Goal: Information Seeking & Learning: Learn about a topic

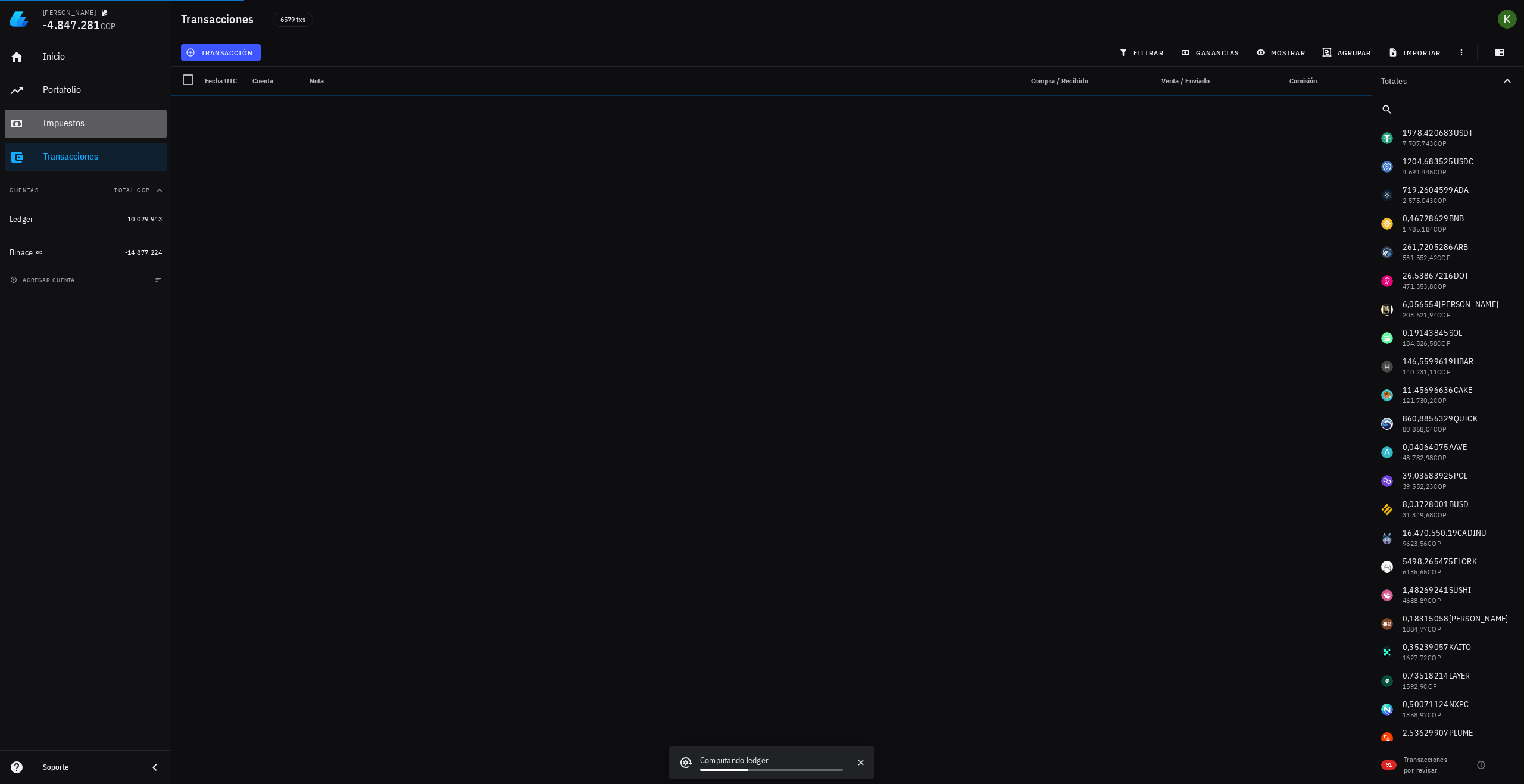
click at [119, 135] on div "Impuestos" at bounding box center [102, 124] width 119 height 27
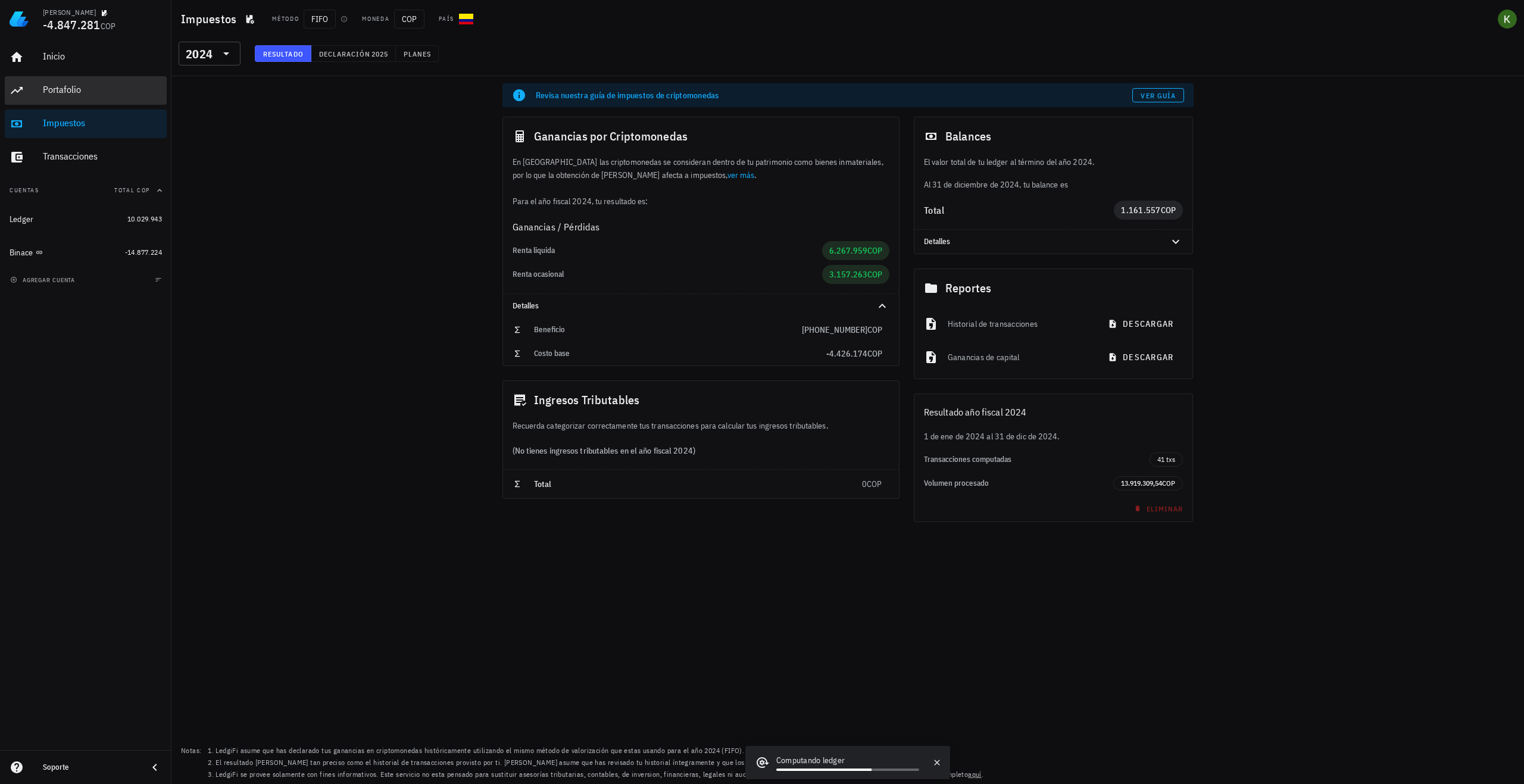
click at [67, 98] on div "Portafolio" at bounding box center [102, 90] width 119 height 27
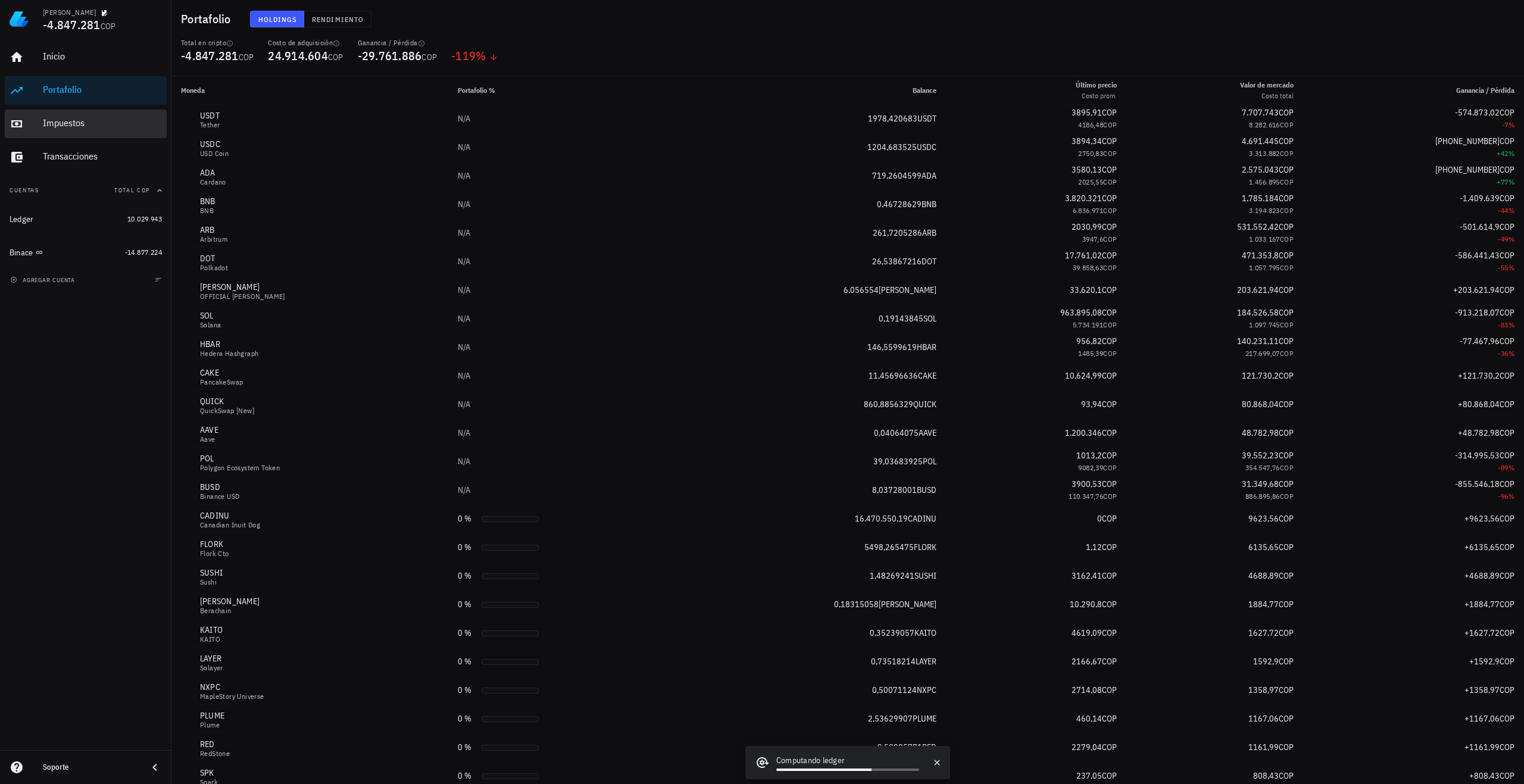
click at [72, 130] on div "Impuestos" at bounding box center [102, 124] width 119 height 27
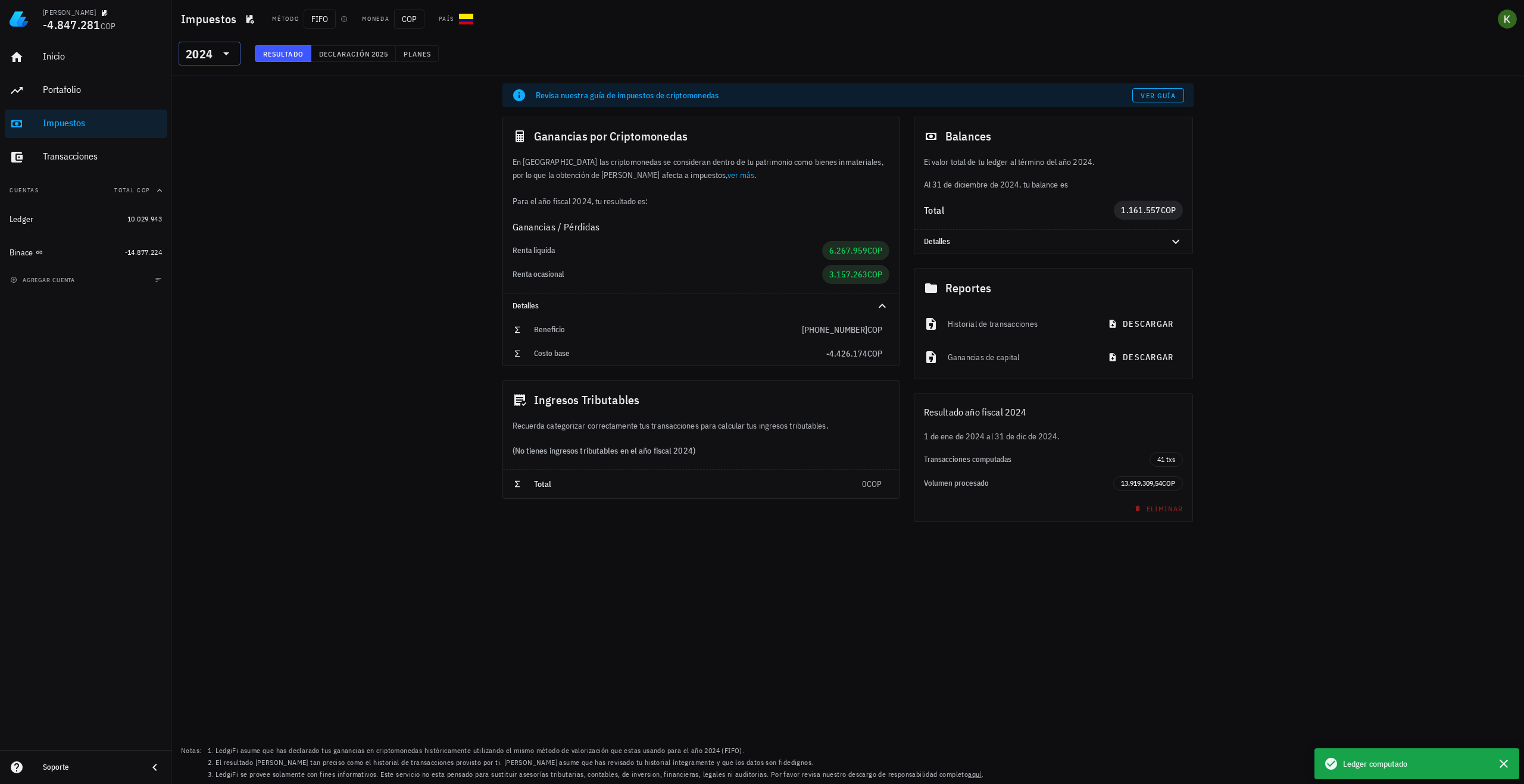
click at [219, 55] on icon at bounding box center [226, 53] width 14 height 14
click at [369, 265] on div "Revisa nuestra guía de impuestos de criptomonedas Ver guía Ganancias por Cripto…" at bounding box center [847, 430] width 1353 height 707
click at [363, 56] on span "Declaración" at bounding box center [345, 53] width 53 height 9
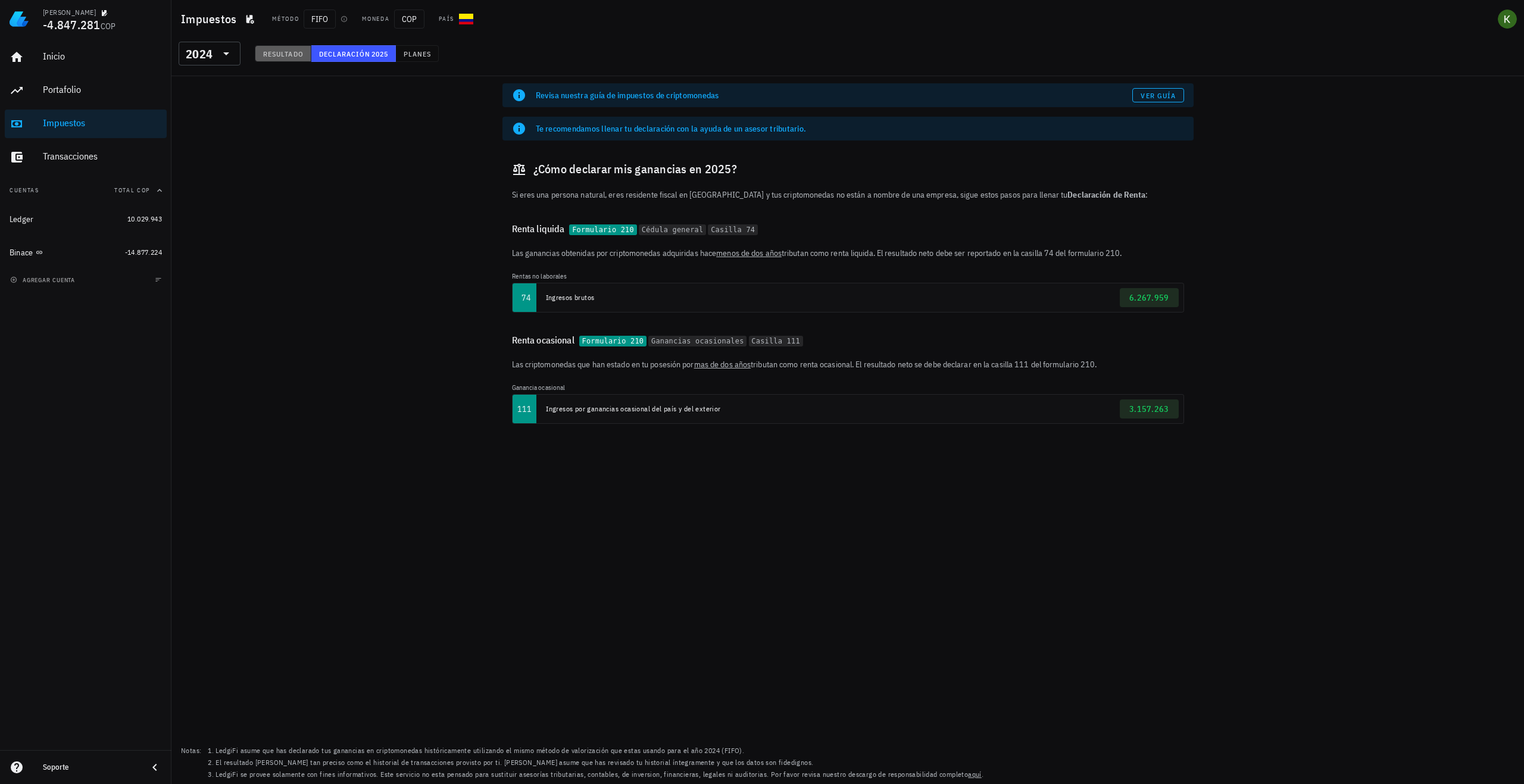
click at [292, 53] on span "Resultado" at bounding box center [283, 53] width 41 height 9
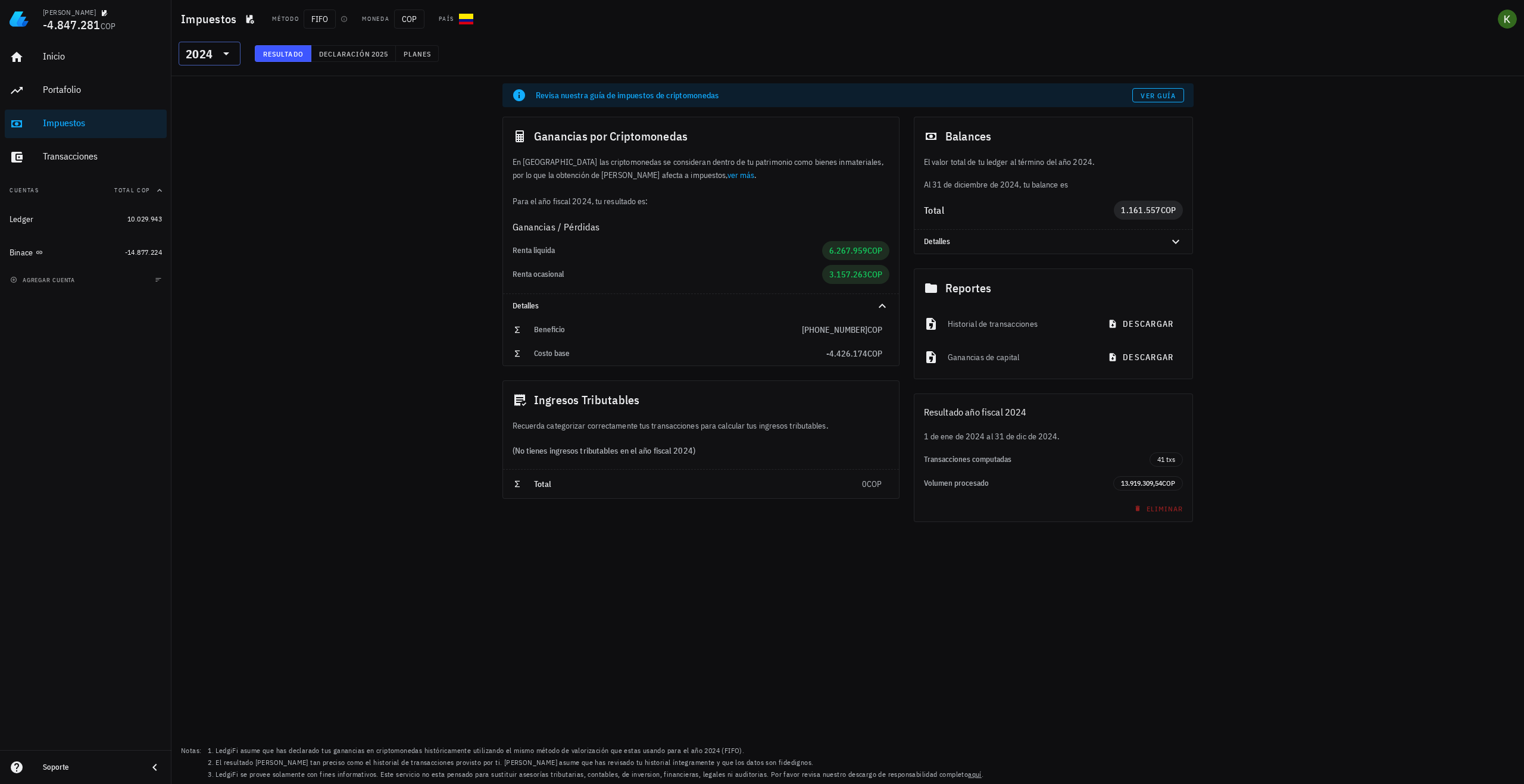
click at [233, 53] on icon at bounding box center [226, 53] width 14 height 14
click at [209, 182] on div "2021" at bounding box center [209, 180] width 43 height 10
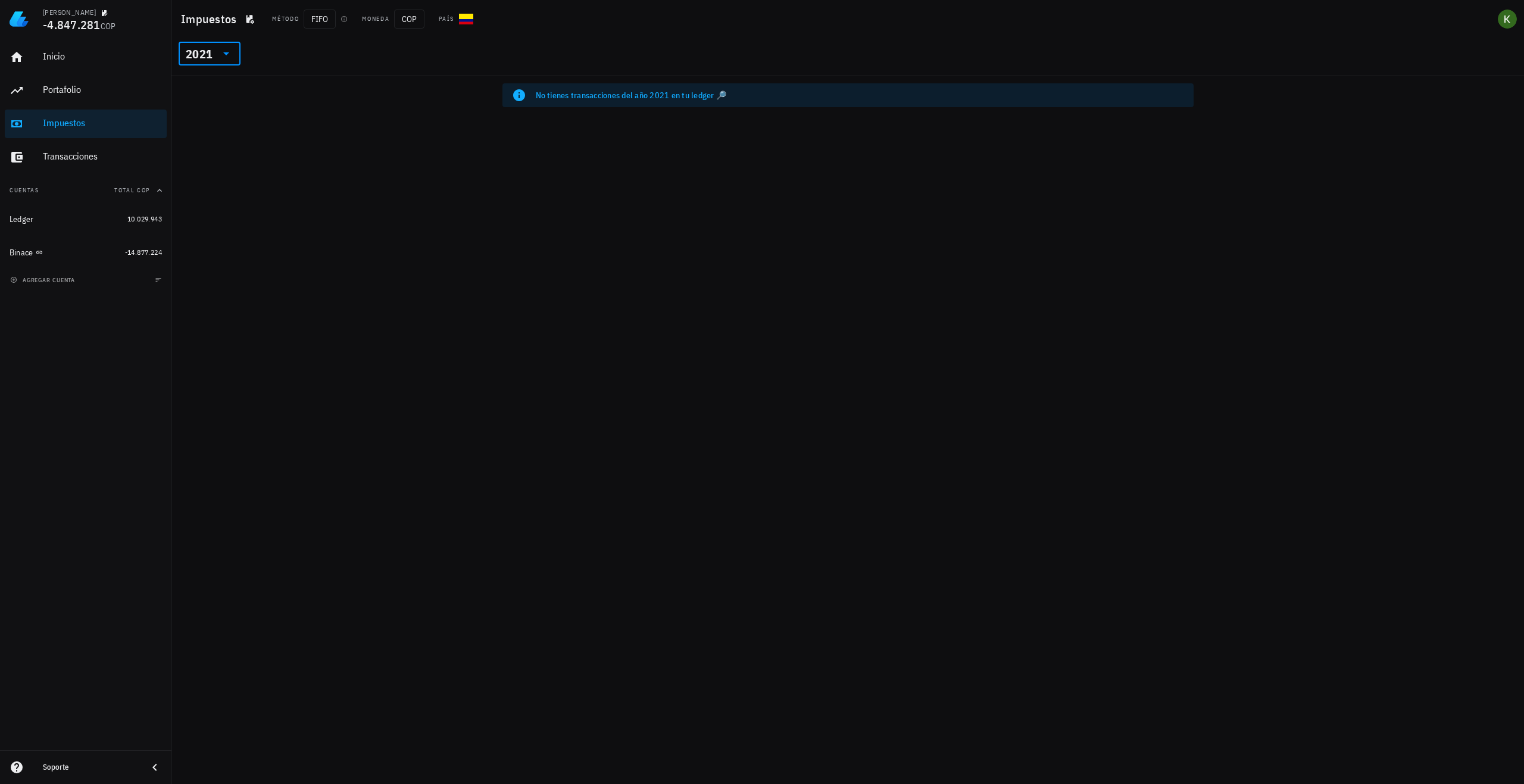
click at [228, 45] on div "2021" at bounding box center [210, 53] width 48 height 24
click at [212, 152] on div "2022" at bounding box center [209, 156] width 43 height 10
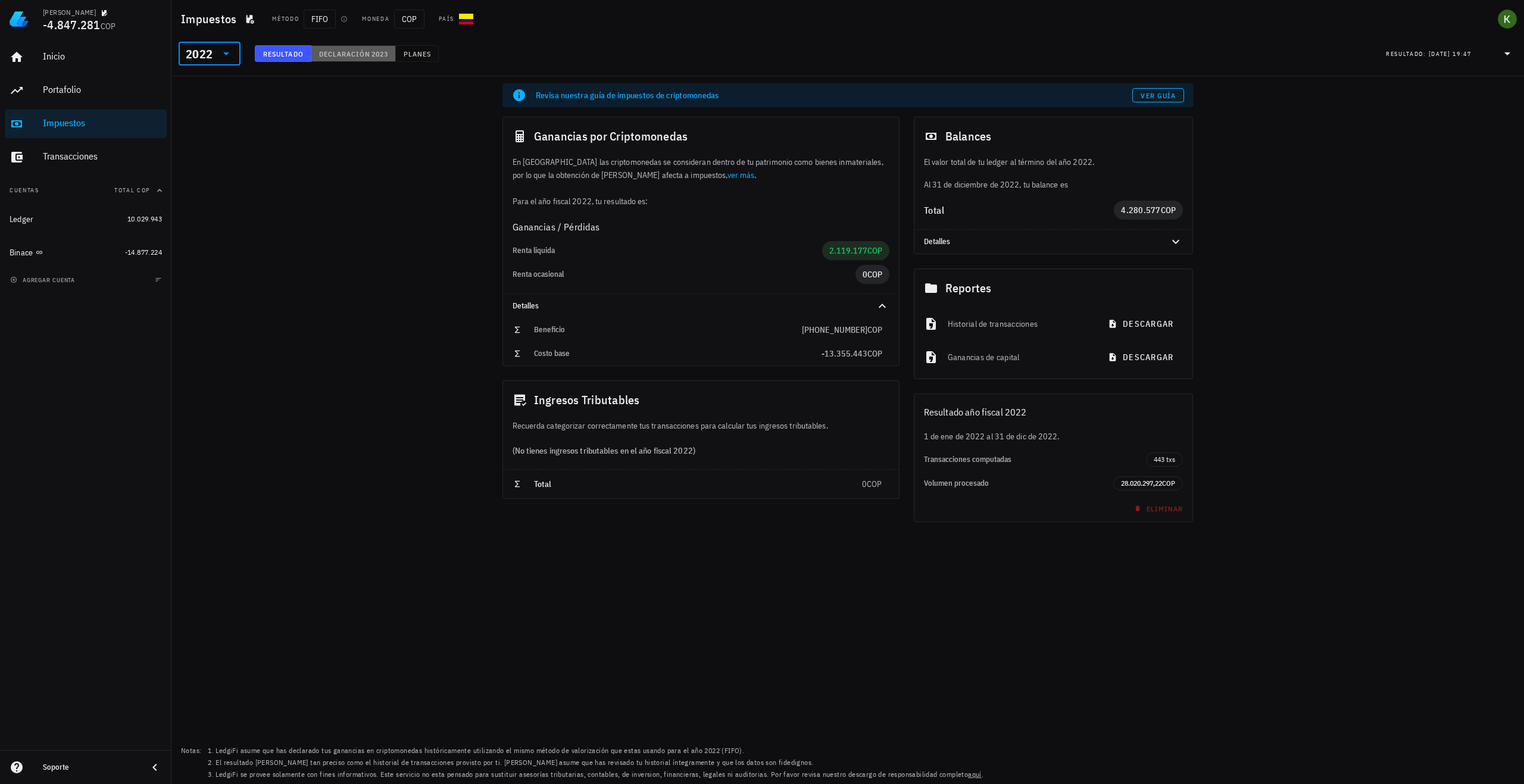
click at [364, 54] on span "Declaración" at bounding box center [345, 53] width 53 height 9
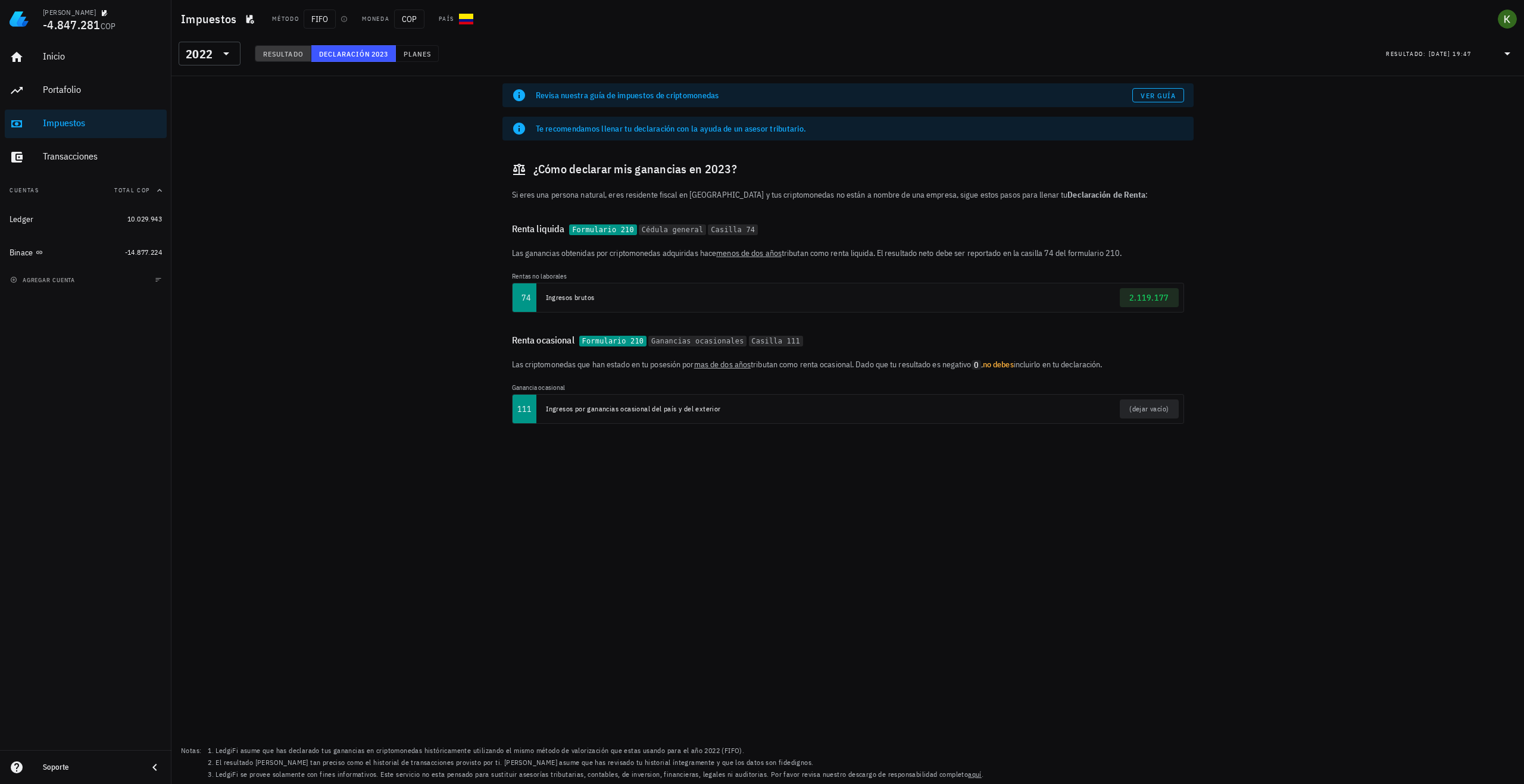
click at [286, 53] on span "Resultado" at bounding box center [283, 53] width 41 height 9
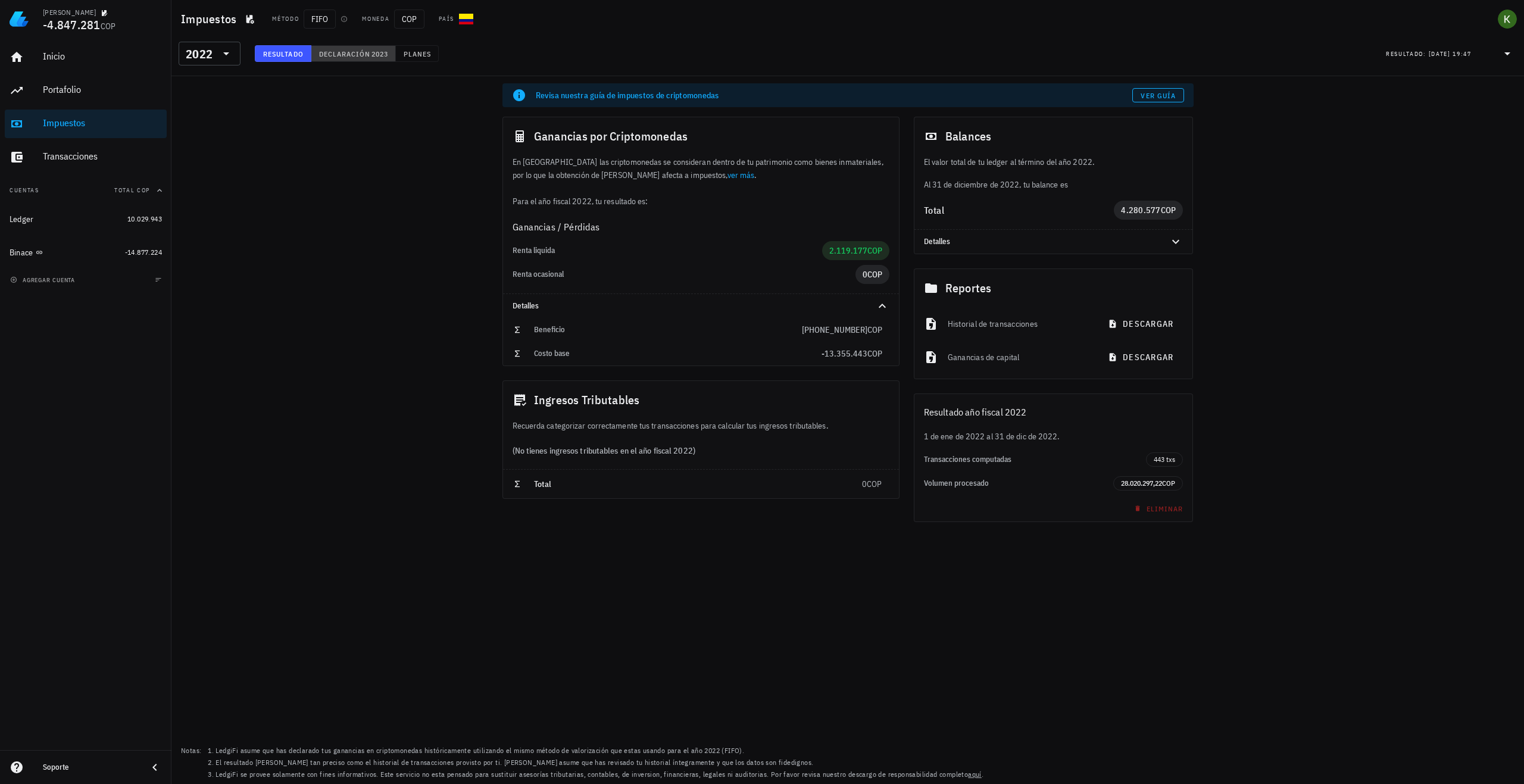
click at [336, 52] on span "Declaración" at bounding box center [345, 53] width 53 height 9
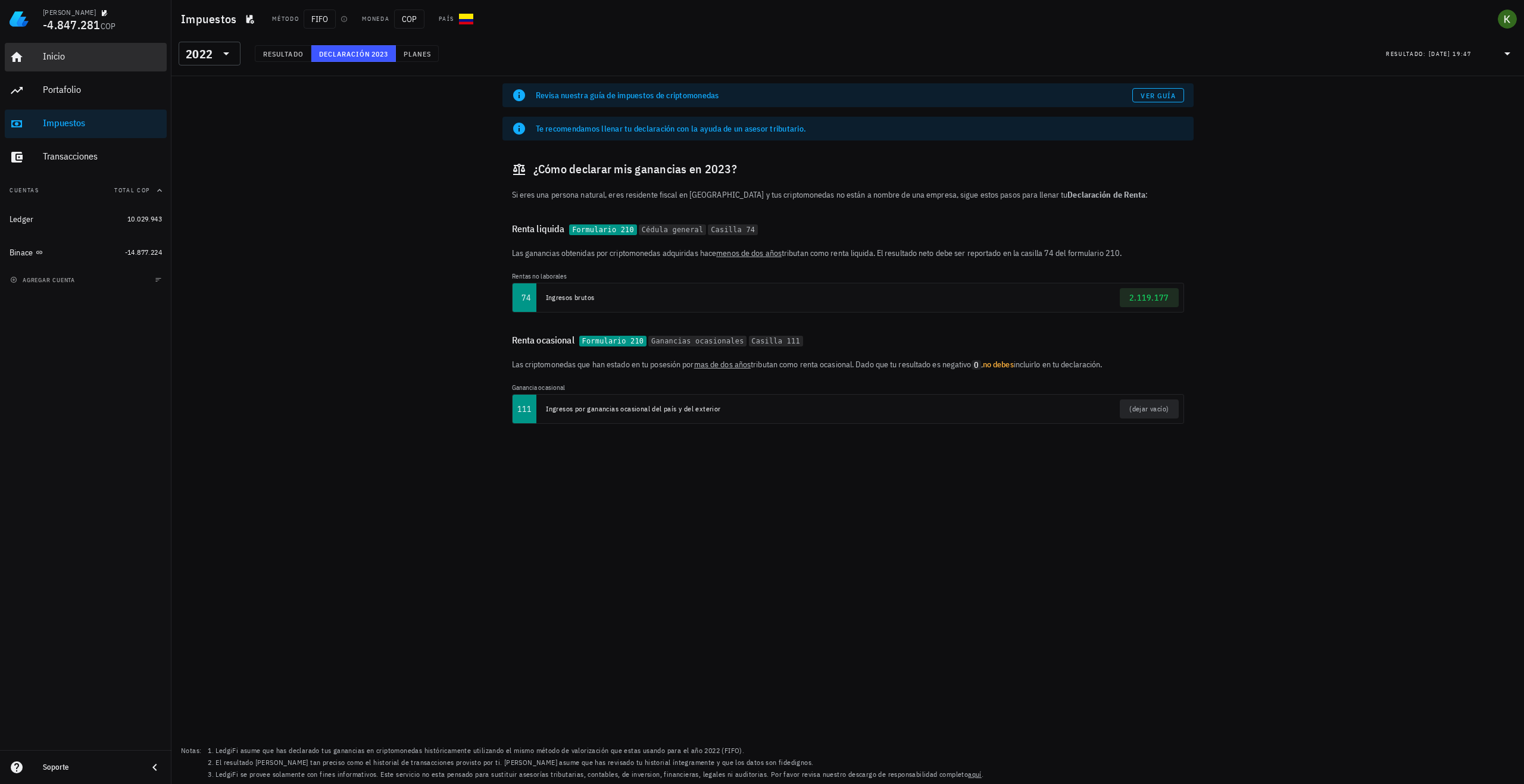
click at [89, 67] on div "Inicio" at bounding box center [102, 57] width 119 height 27
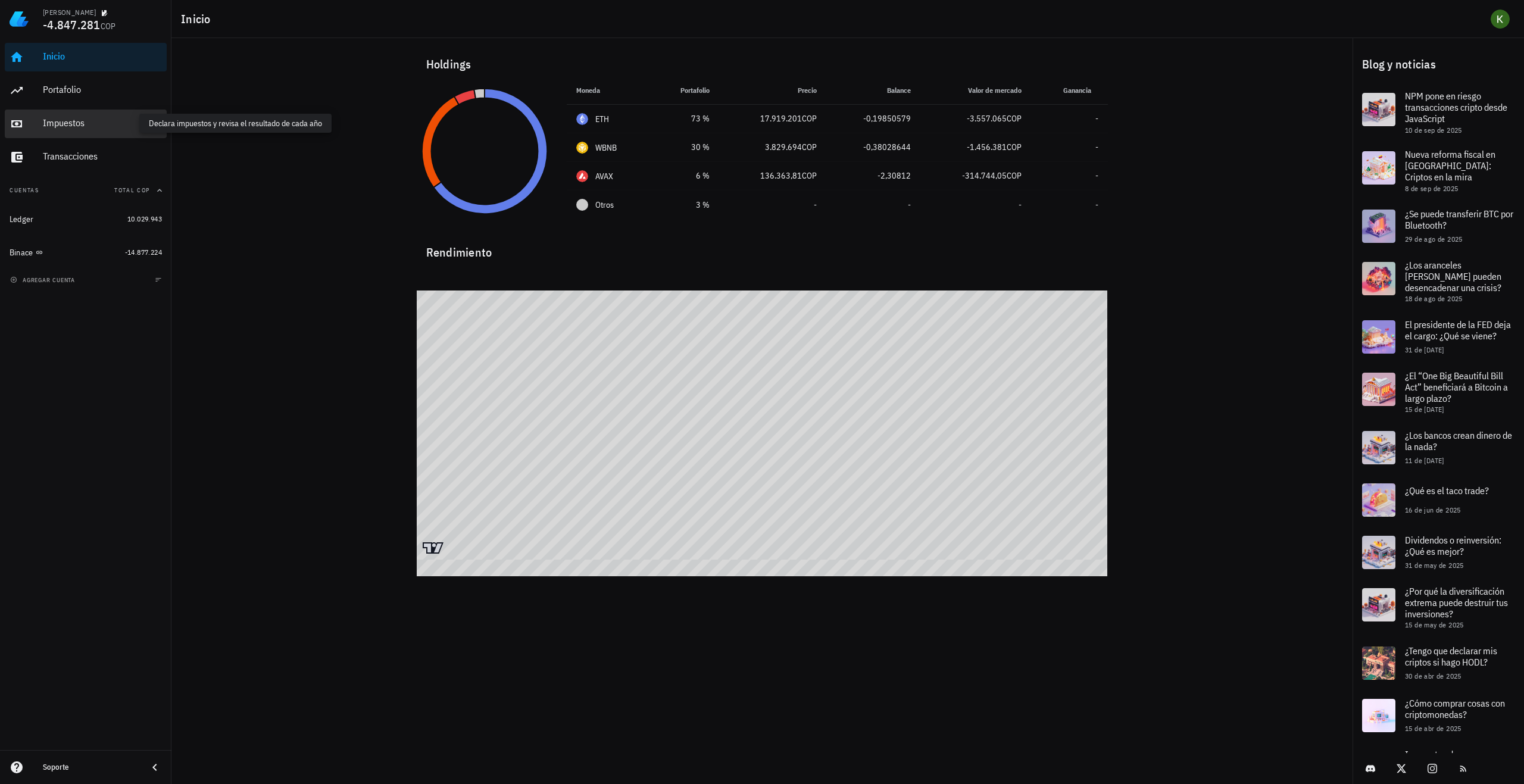
click at [88, 121] on div "Impuestos" at bounding box center [102, 123] width 119 height 11
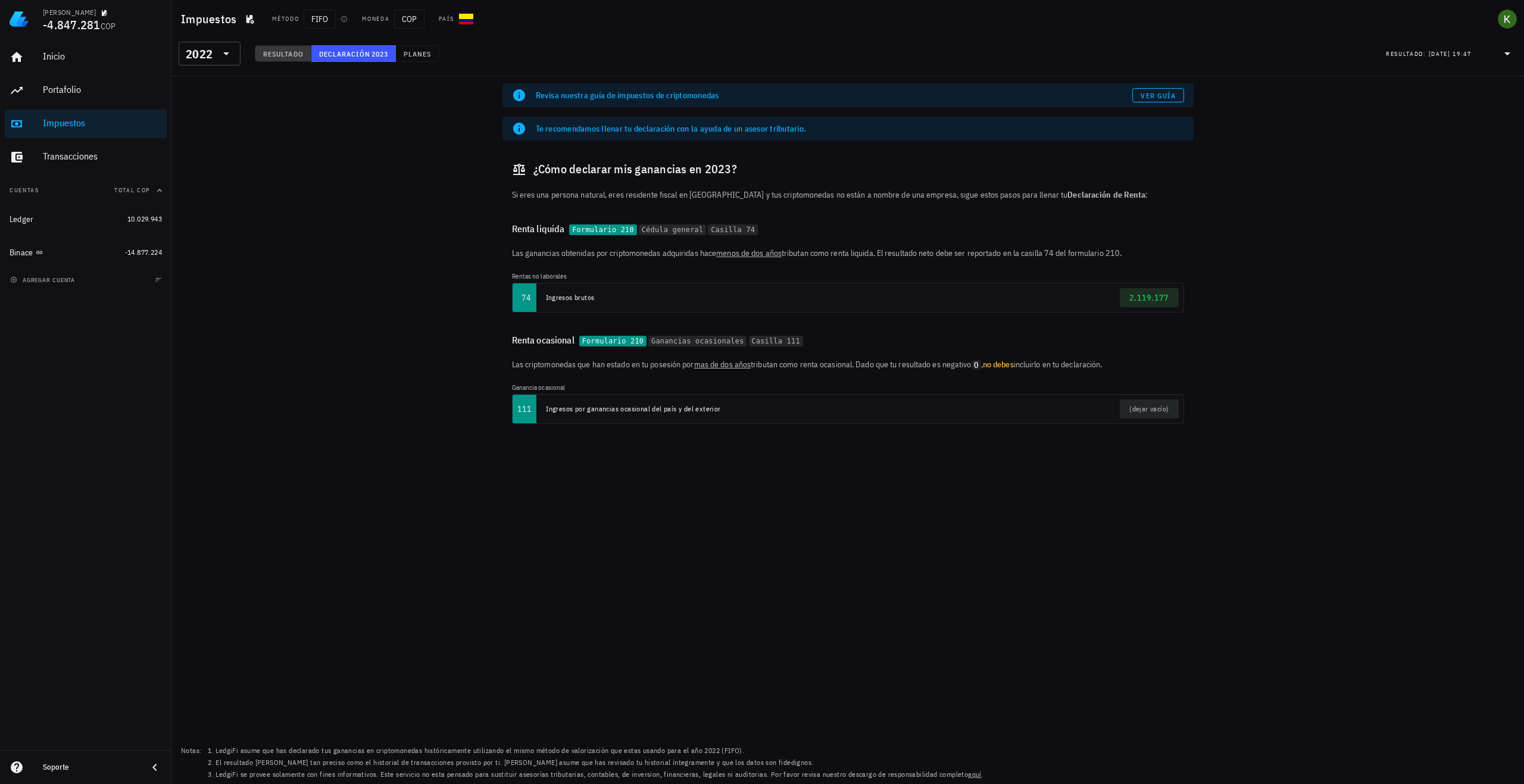
click at [283, 53] on span "Resultado" at bounding box center [283, 53] width 41 height 9
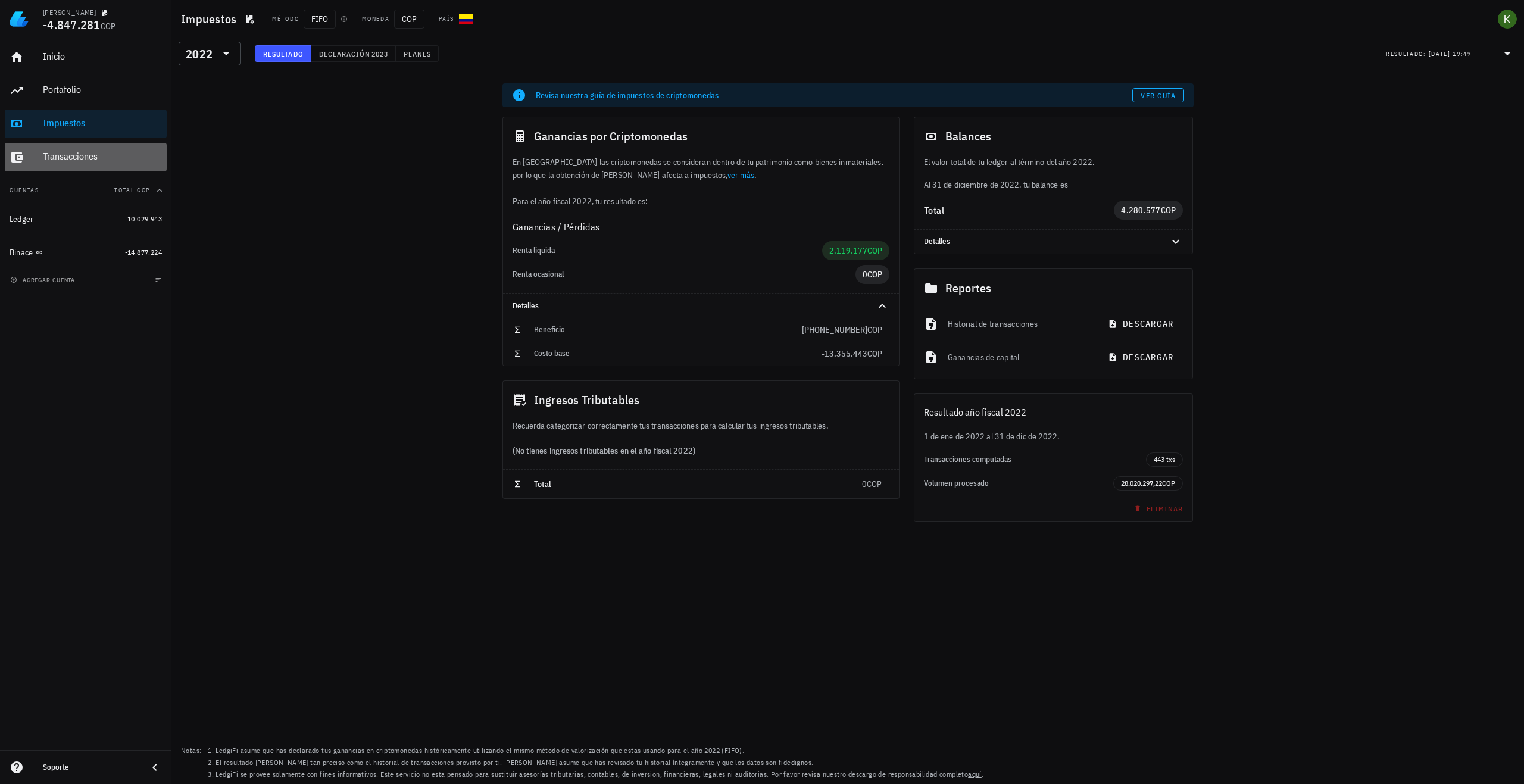
click at [69, 151] on div "Transacciones" at bounding box center [102, 157] width 119 height 11
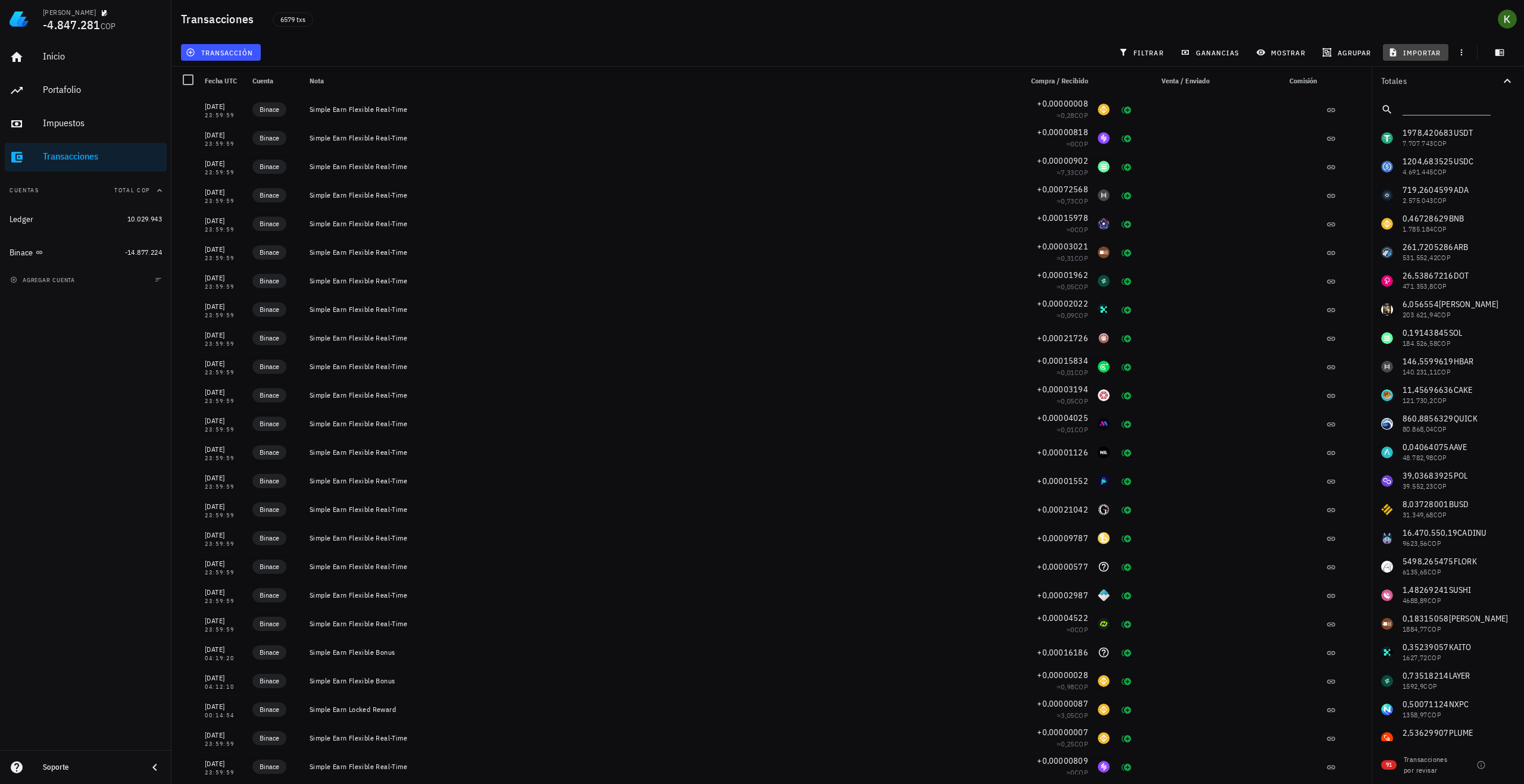
click at [1415, 58] on button "importar" at bounding box center [1415, 53] width 65 height 17
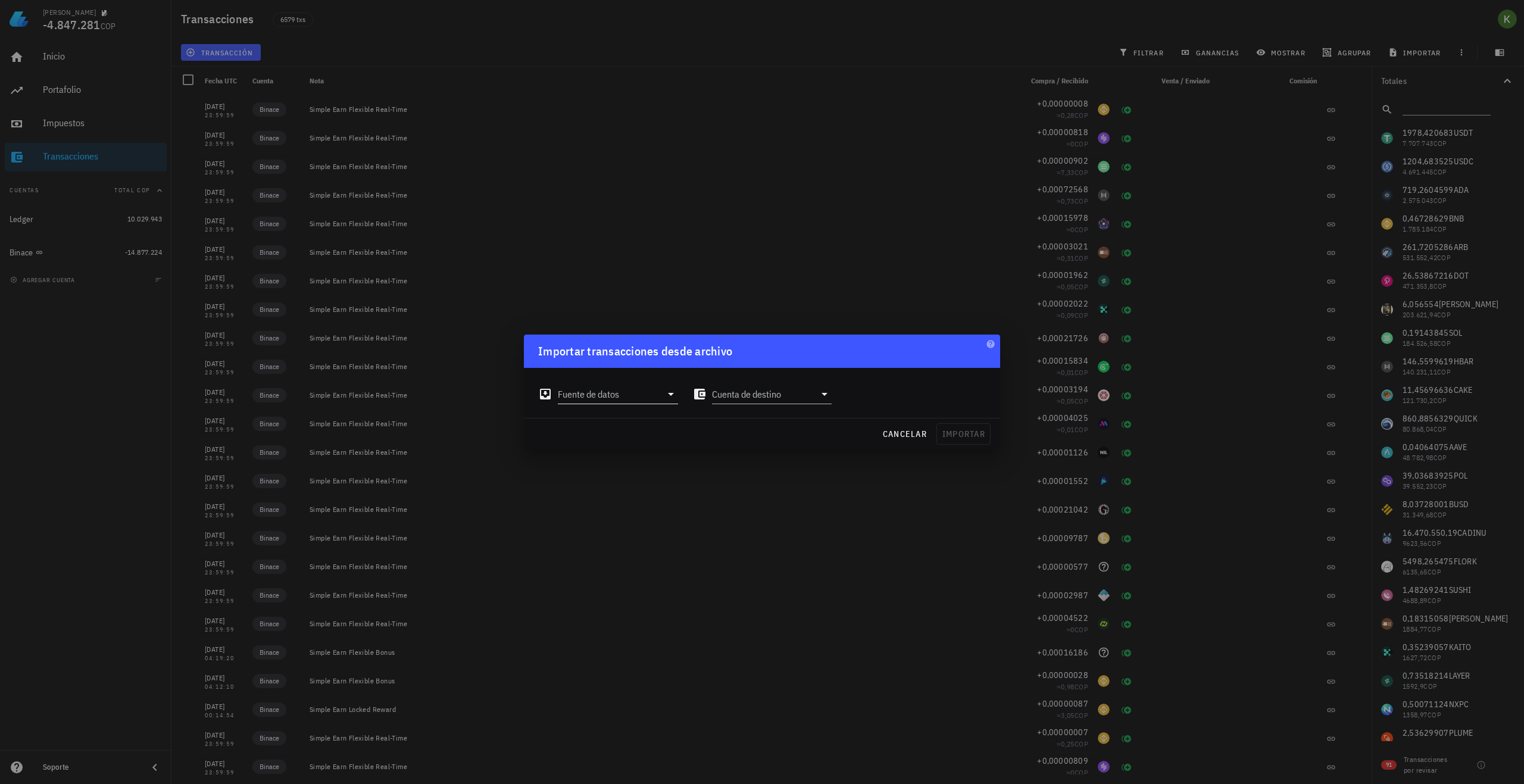
click at [664, 390] on icon at bounding box center [671, 394] width 14 height 14
click at [664, 396] on icon at bounding box center [671, 394] width 14 height 14
click at [922, 430] on span "cancelar" at bounding box center [905, 434] width 45 height 11
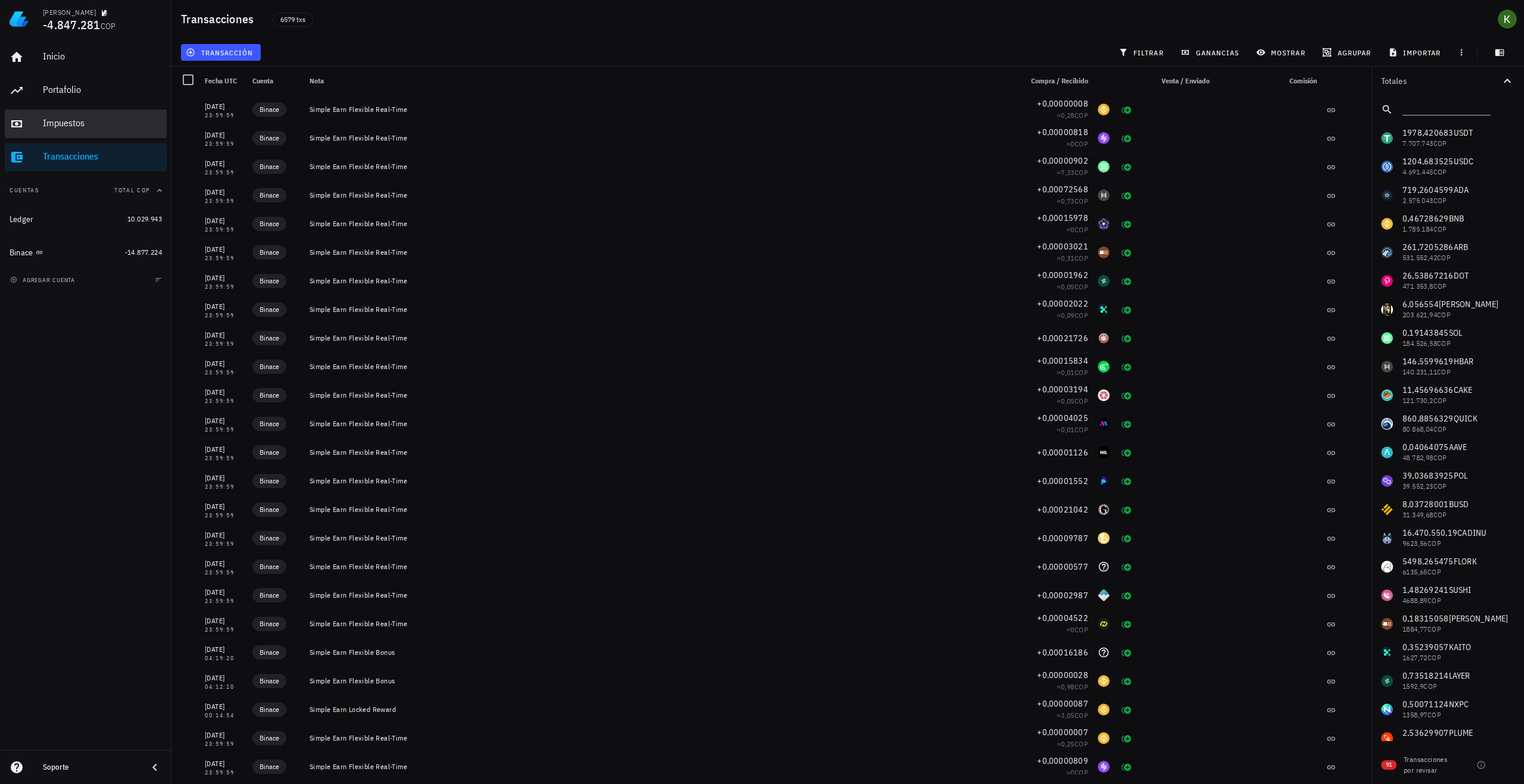
click at [99, 121] on div "Impuestos" at bounding box center [102, 123] width 119 height 11
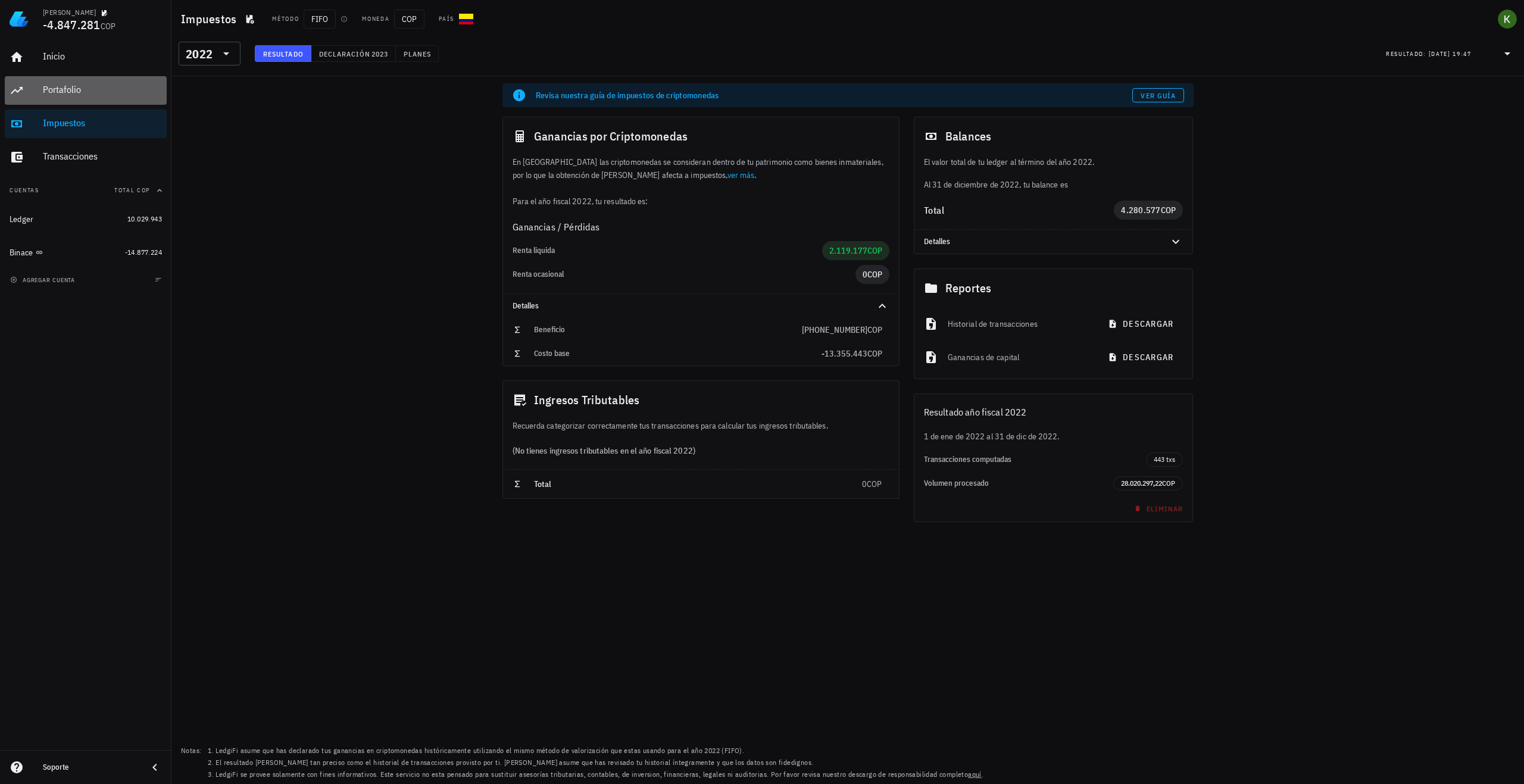
click at [83, 88] on div "Portafolio" at bounding box center [102, 90] width 119 height 11
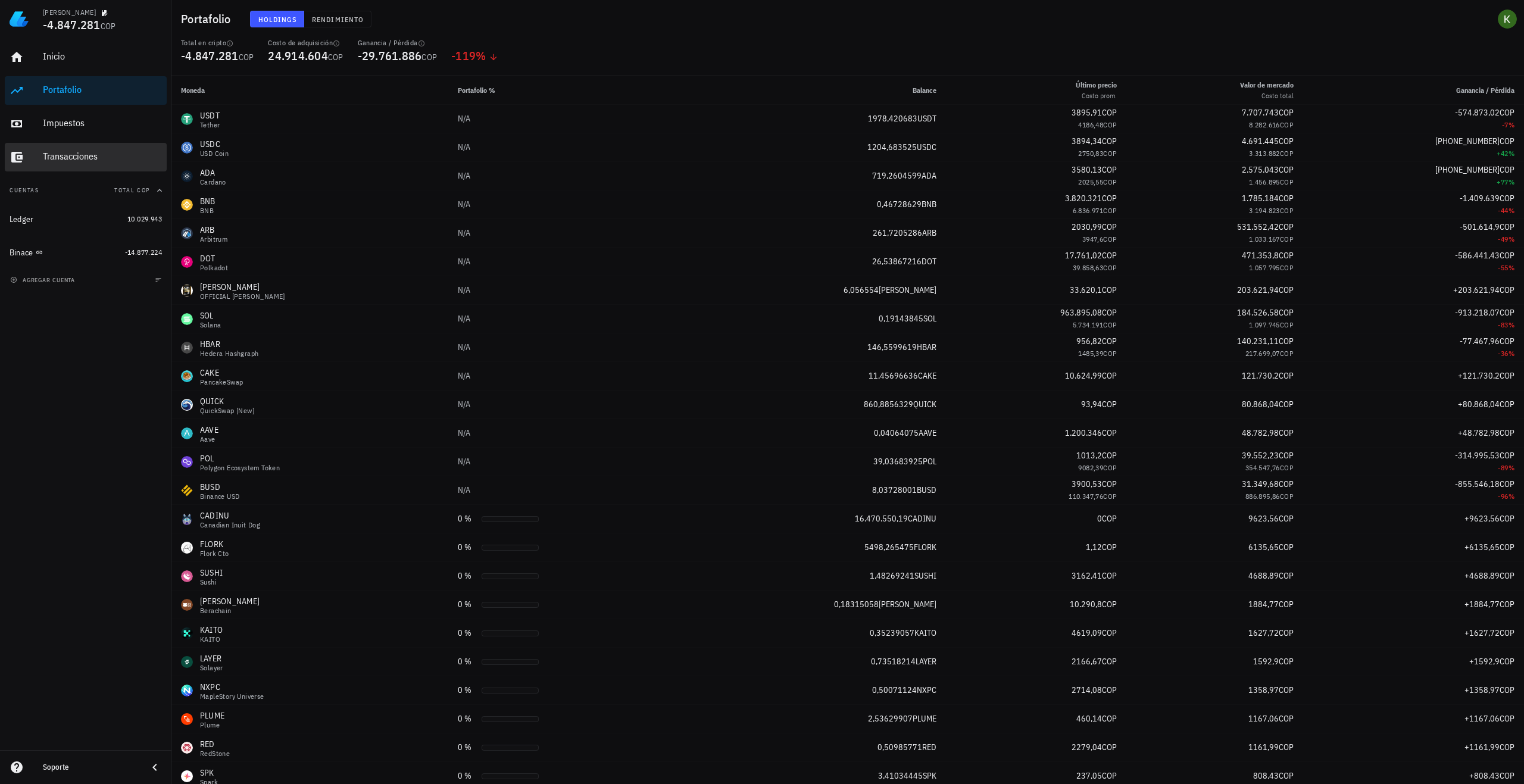
click at [80, 157] on div "Transacciones" at bounding box center [102, 157] width 119 height 11
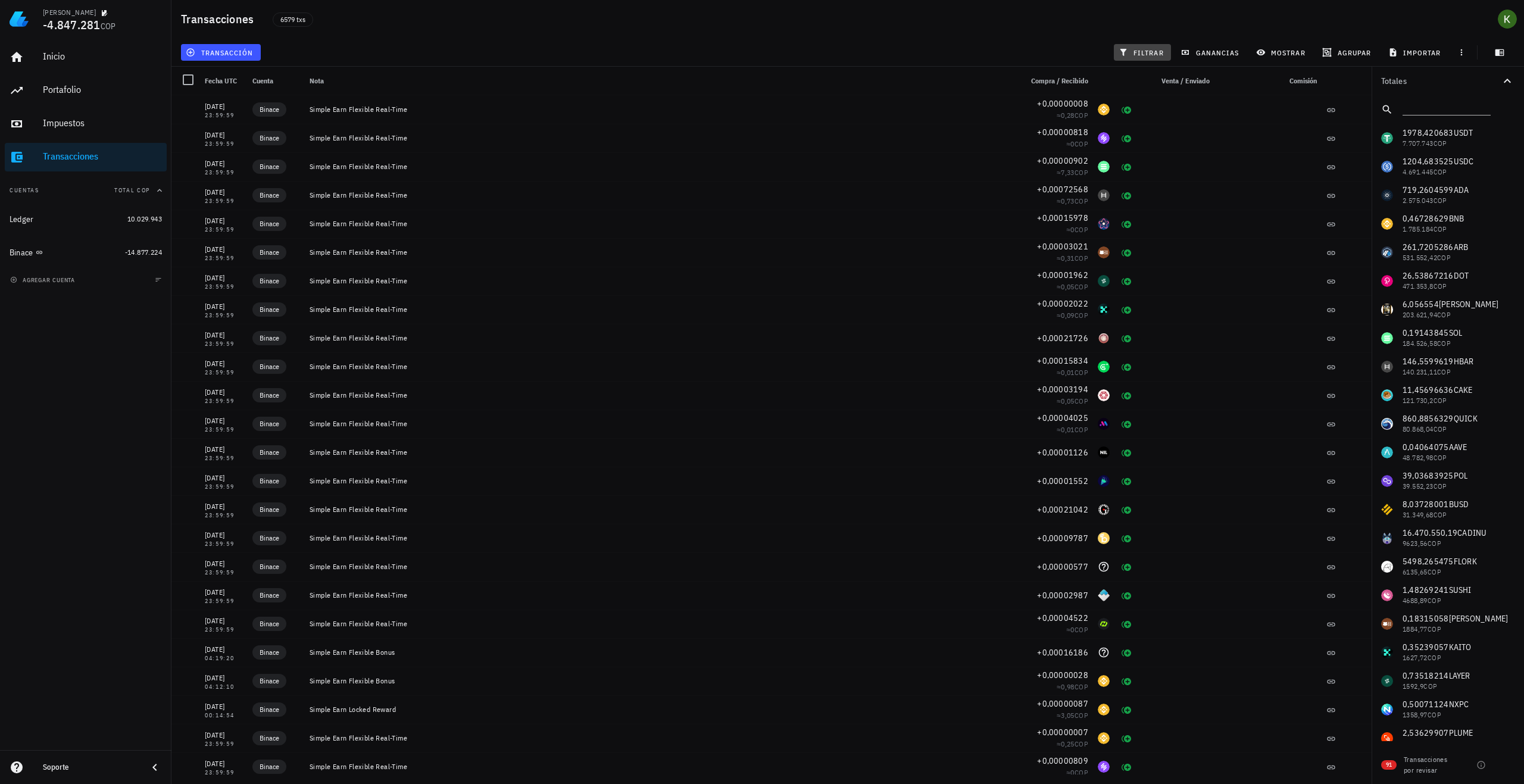
click at [1144, 58] on button "filtrar" at bounding box center [1142, 53] width 57 height 17
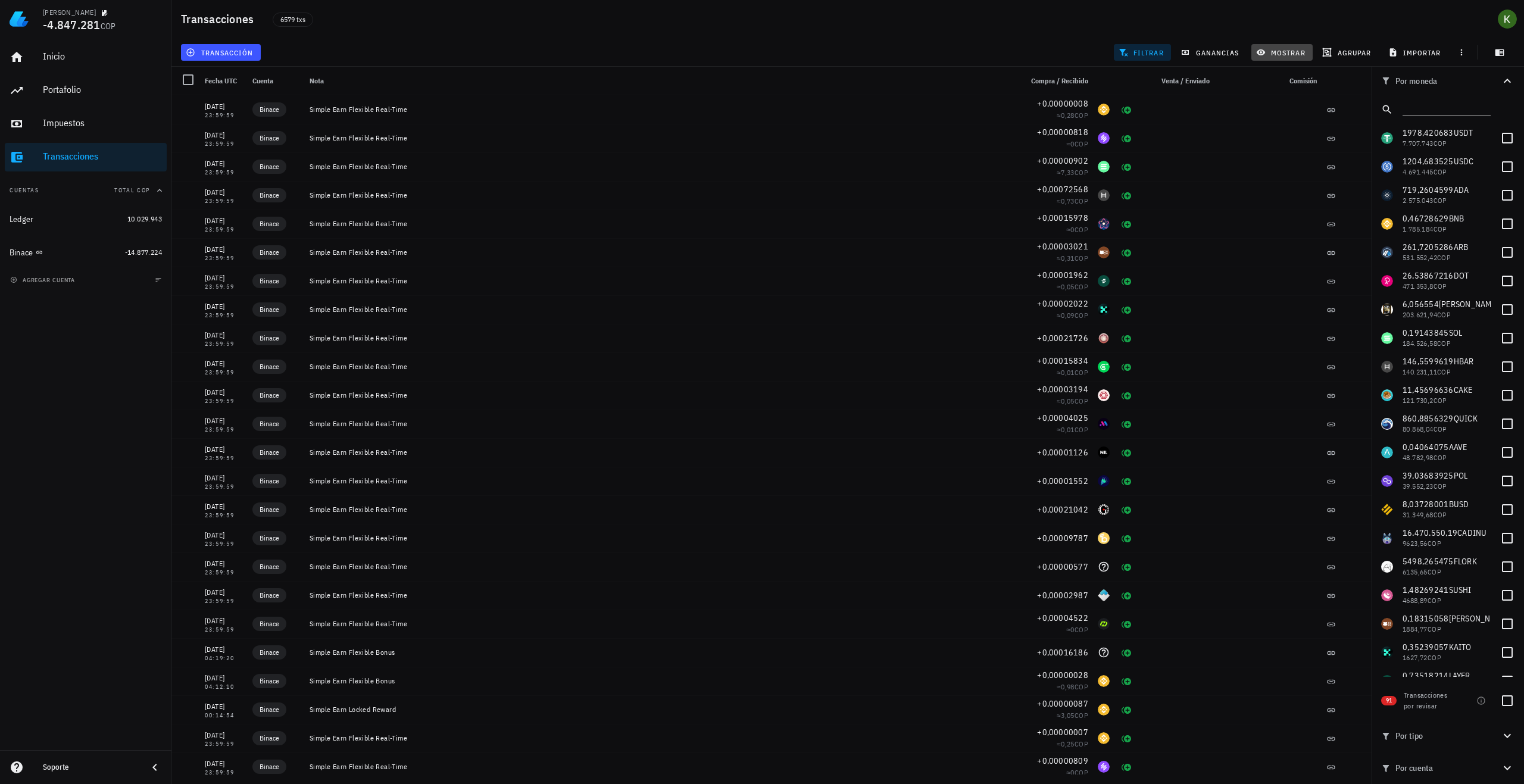
click at [1284, 53] on span "mostrar" at bounding box center [1282, 53] width 47 height 10
click at [1345, 51] on span "agrupar" at bounding box center [1348, 53] width 46 height 10
click at [1344, 173] on div "Año" at bounding box center [1353, 175] width 53 height 10
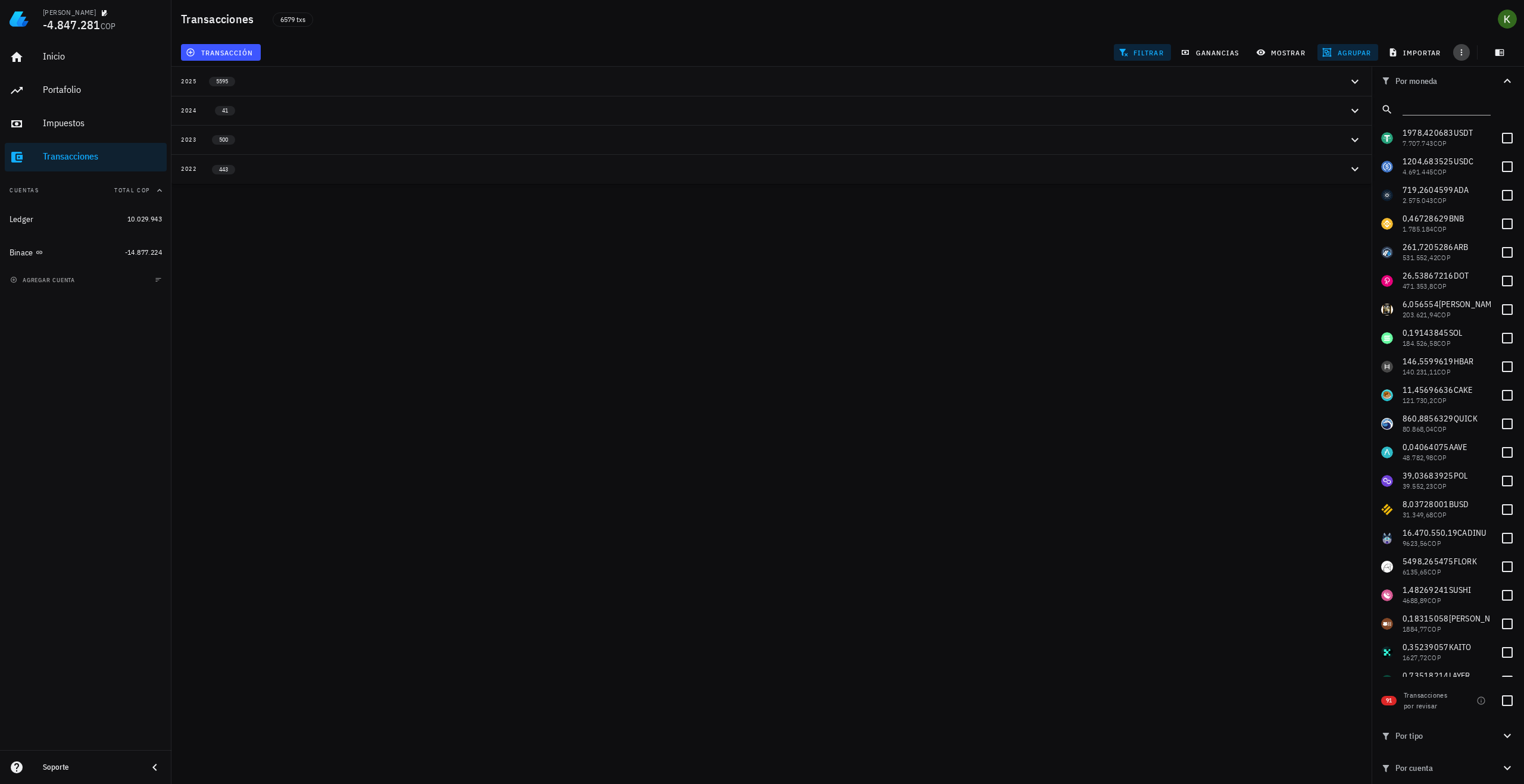
click at [1457, 53] on icon "button" at bounding box center [1462, 53] width 10 height 10
click at [1462, 53] on icon "button" at bounding box center [1462, 53] width 10 height 10
click at [1484, 81] on span "exportar" at bounding box center [1474, 82] width 50 height 10
click at [1467, 51] on span "button" at bounding box center [1462, 53] width 17 height 10
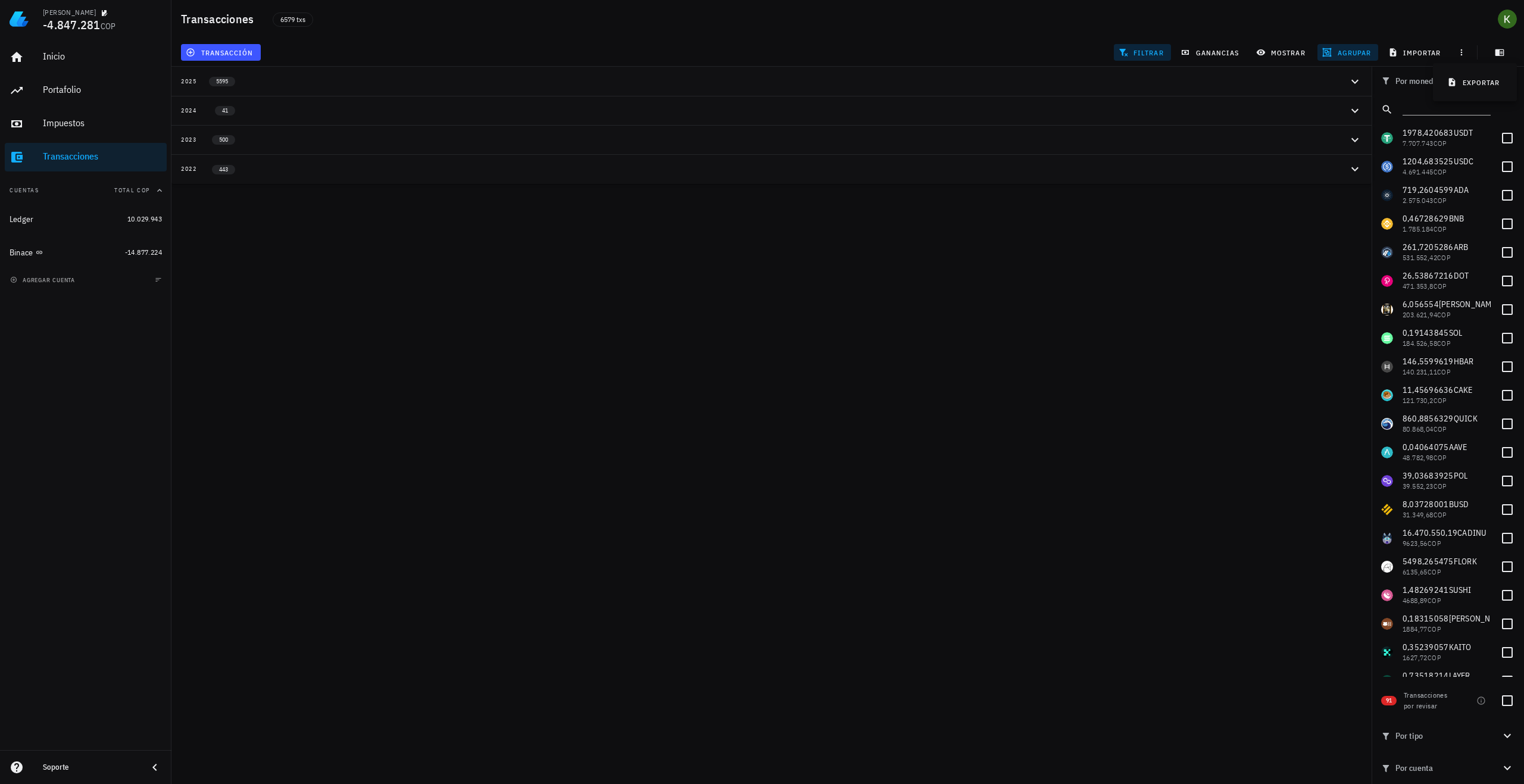
click at [954, 178] on button "2022 443" at bounding box center [771, 169] width 1200 height 29
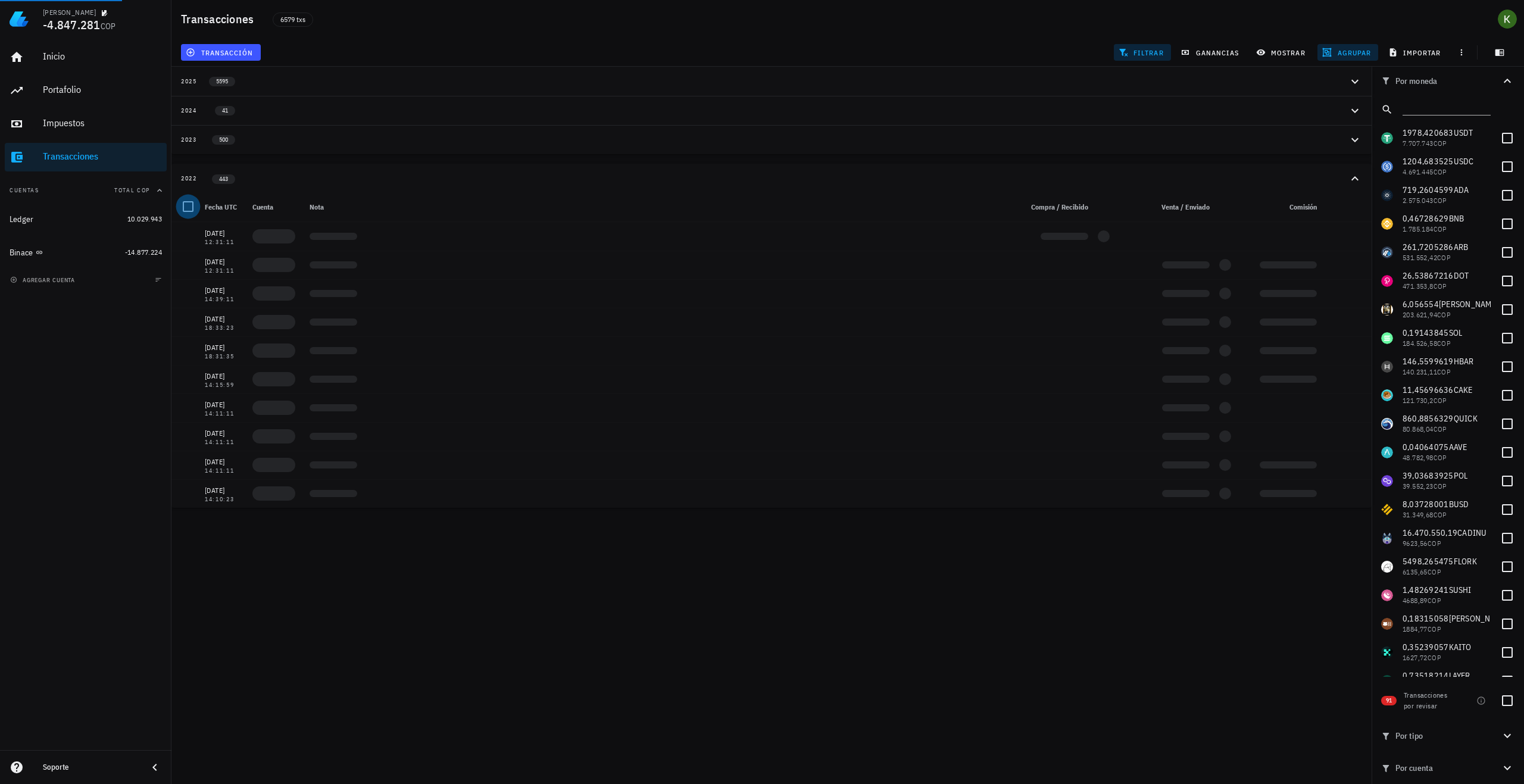
click at [194, 206] on div at bounding box center [188, 206] width 20 height 20
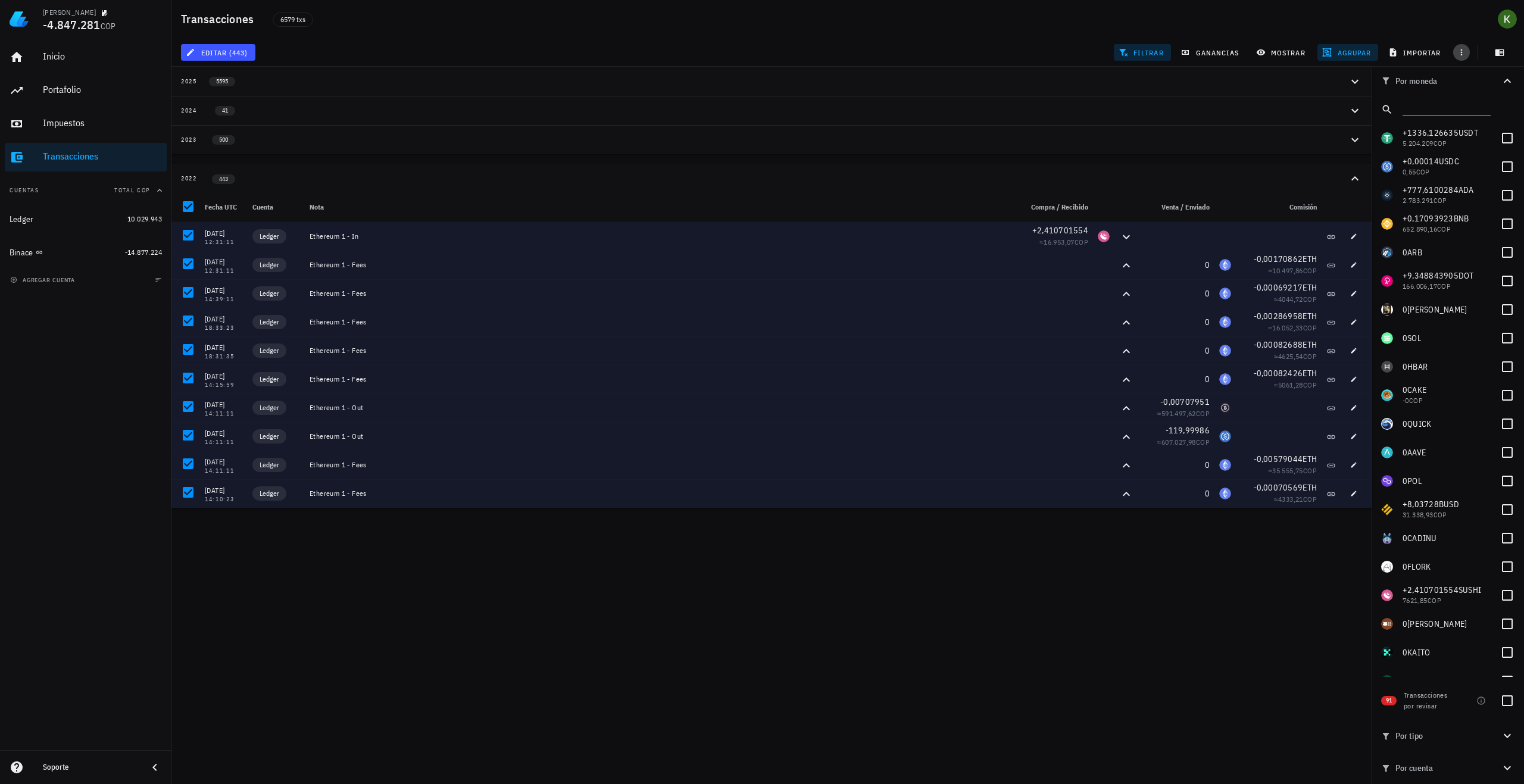
click at [1469, 51] on span "button" at bounding box center [1462, 53] width 17 height 10
click at [1469, 81] on span "exportar" at bounding box center [1474, 82] width 50 height 10
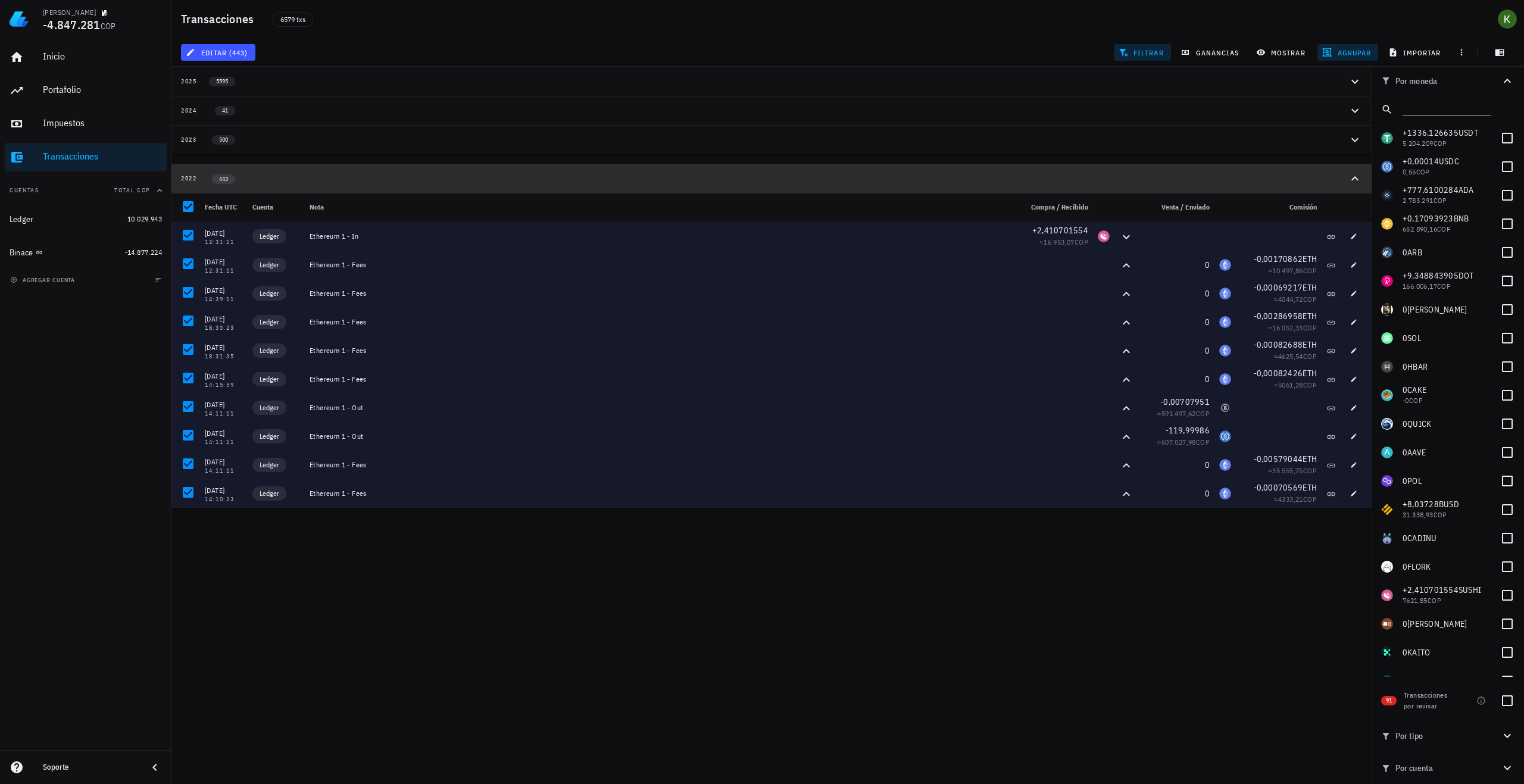
click at [278, 185] on button "2022 443" at bounding box center [771, 178] width 1200 height 29
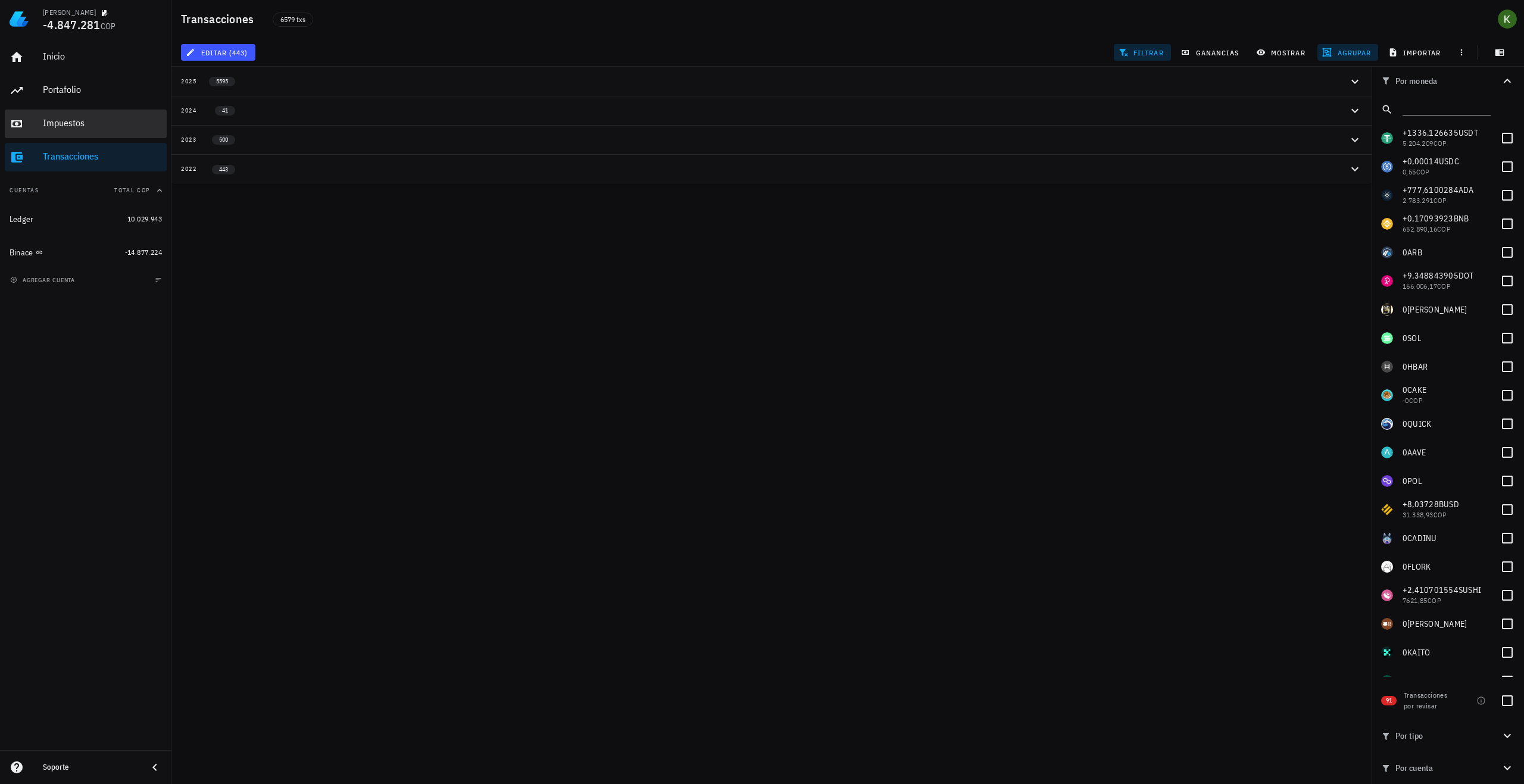
click at [82, 116] on div "Impuestos" at bounding box center [102, 124] width 119 height 27
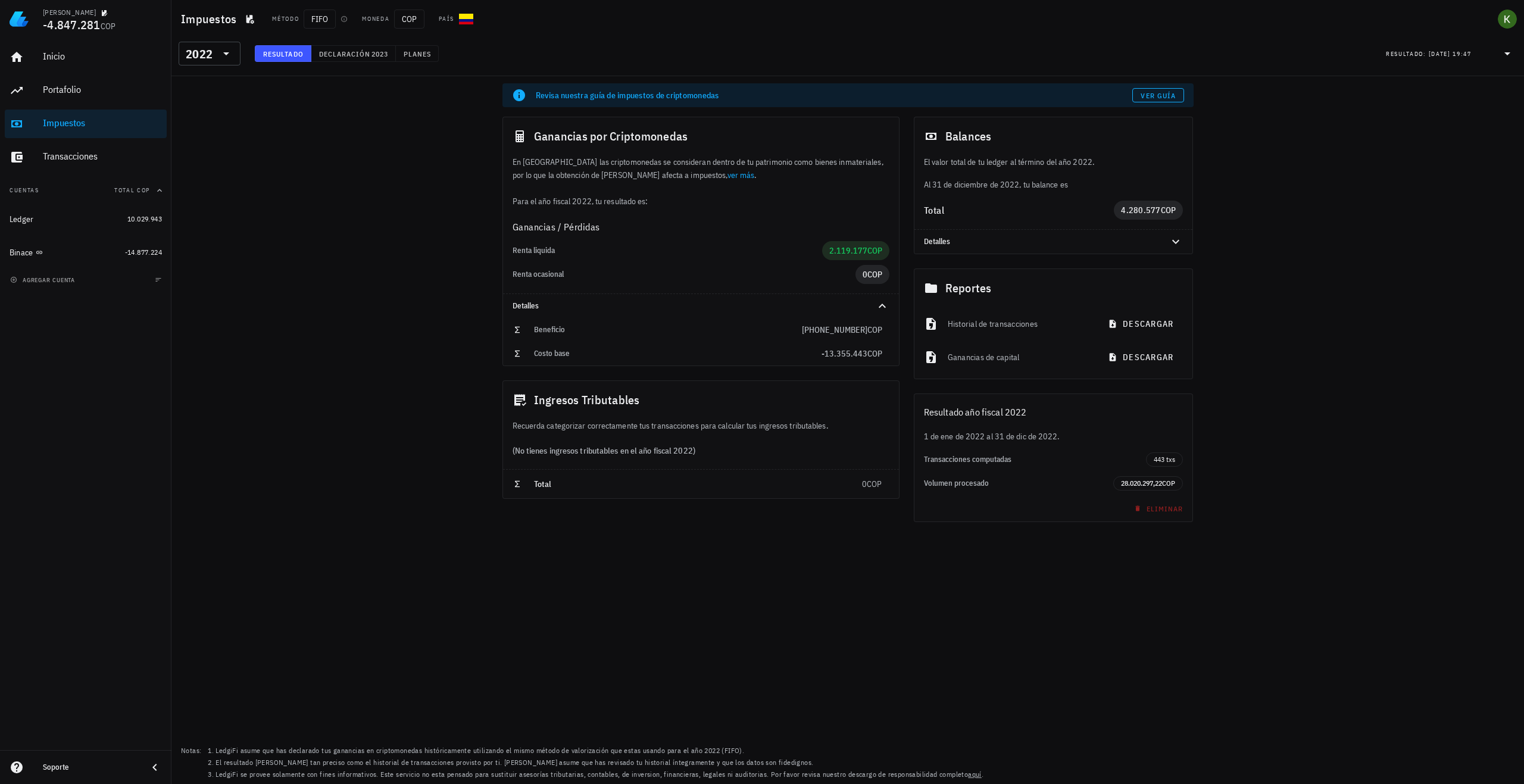
click at [1512, 52] on icon at bounding box center [1507, 53] width 14 height 14
click at [353, 53] on span "Declaración" at bounding box center [345, 53] width 53 height 9
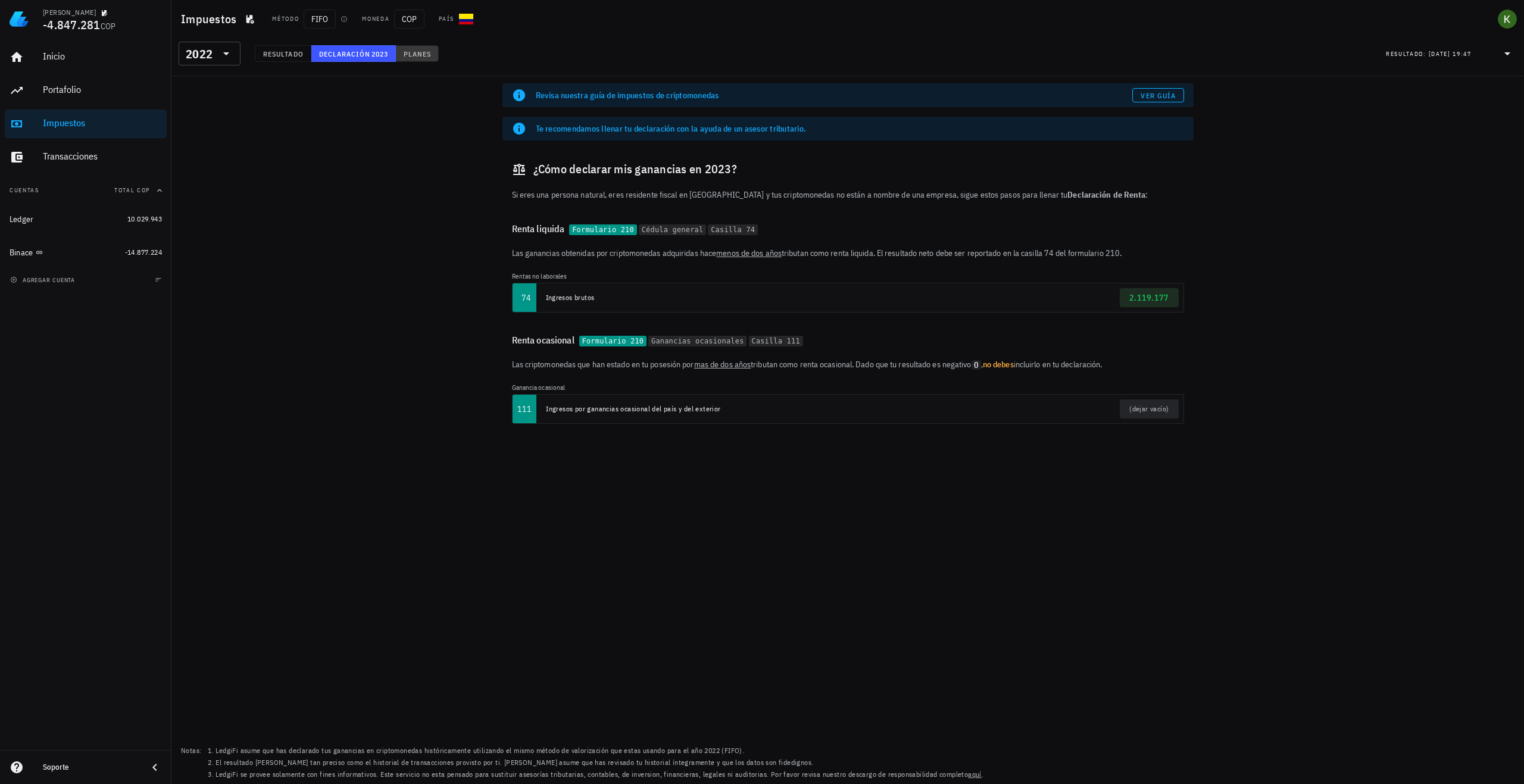
click at [418, 55] on span "Planes" at bounding box center [417, 53] width 29 height 9
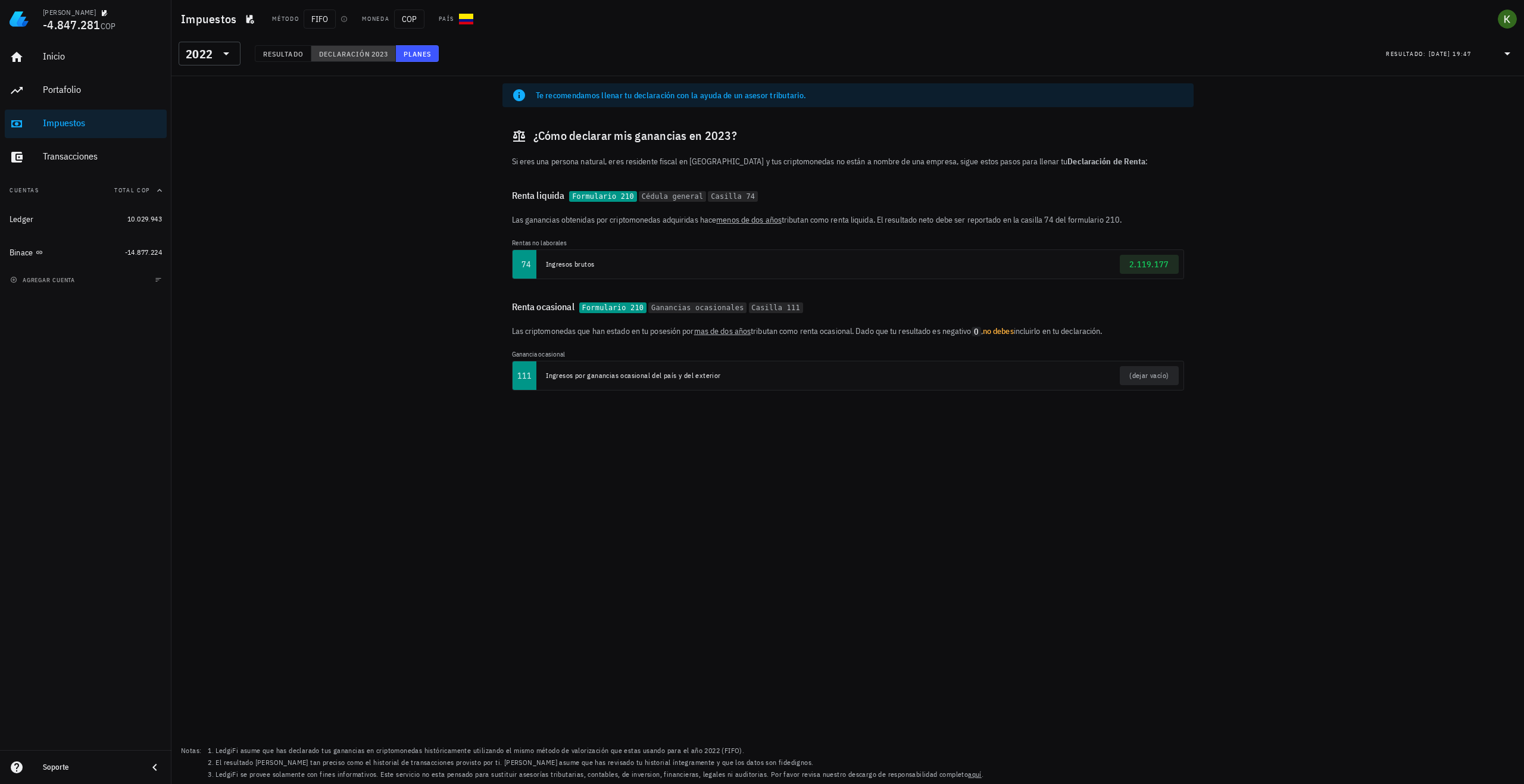
click at [351, 55] on span "Declaración" at bounding box center [345, 53] width 53 height 9
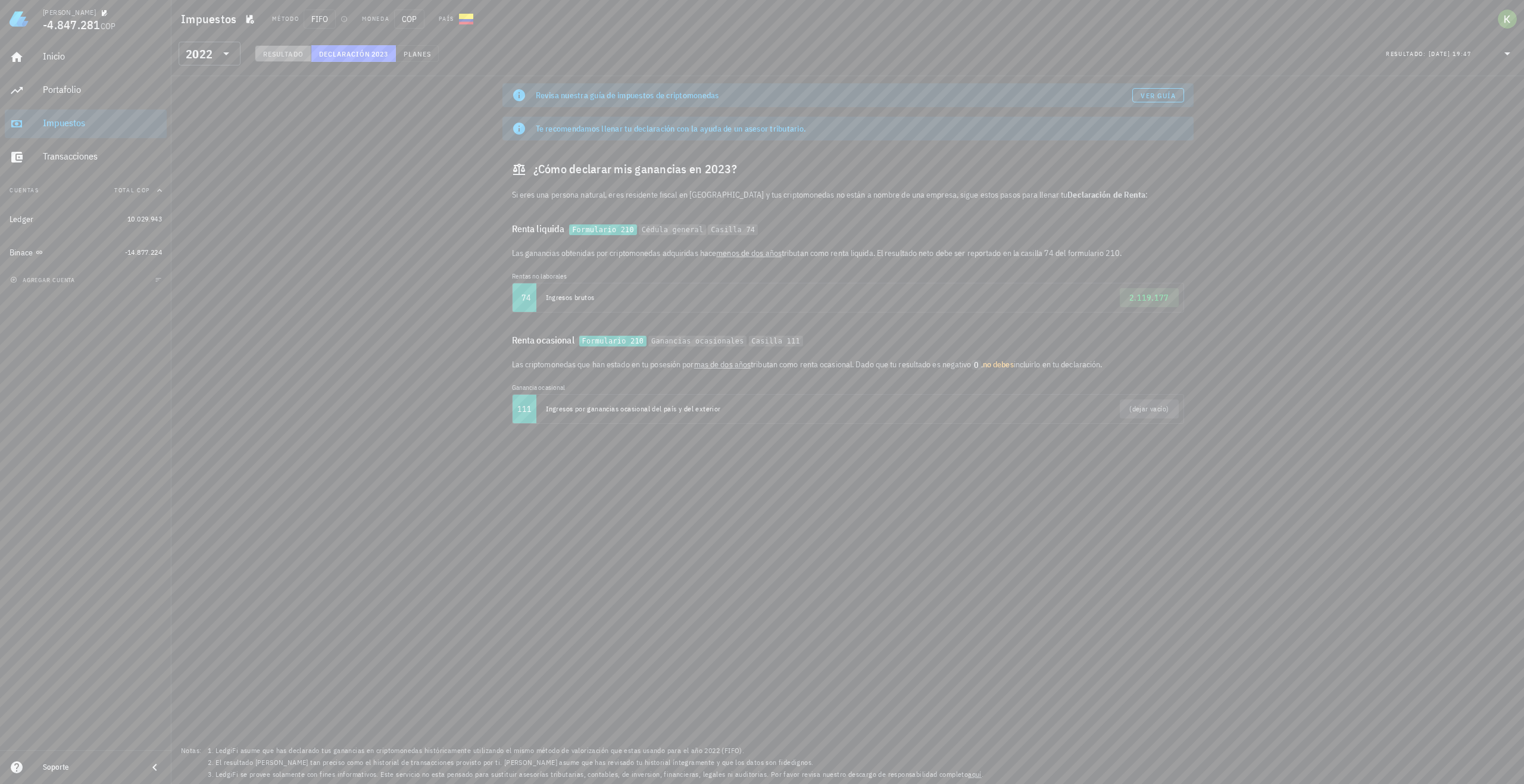
click at [288, 57] on span "Resultado" at bounding box center [283, 53] width 41 height 9
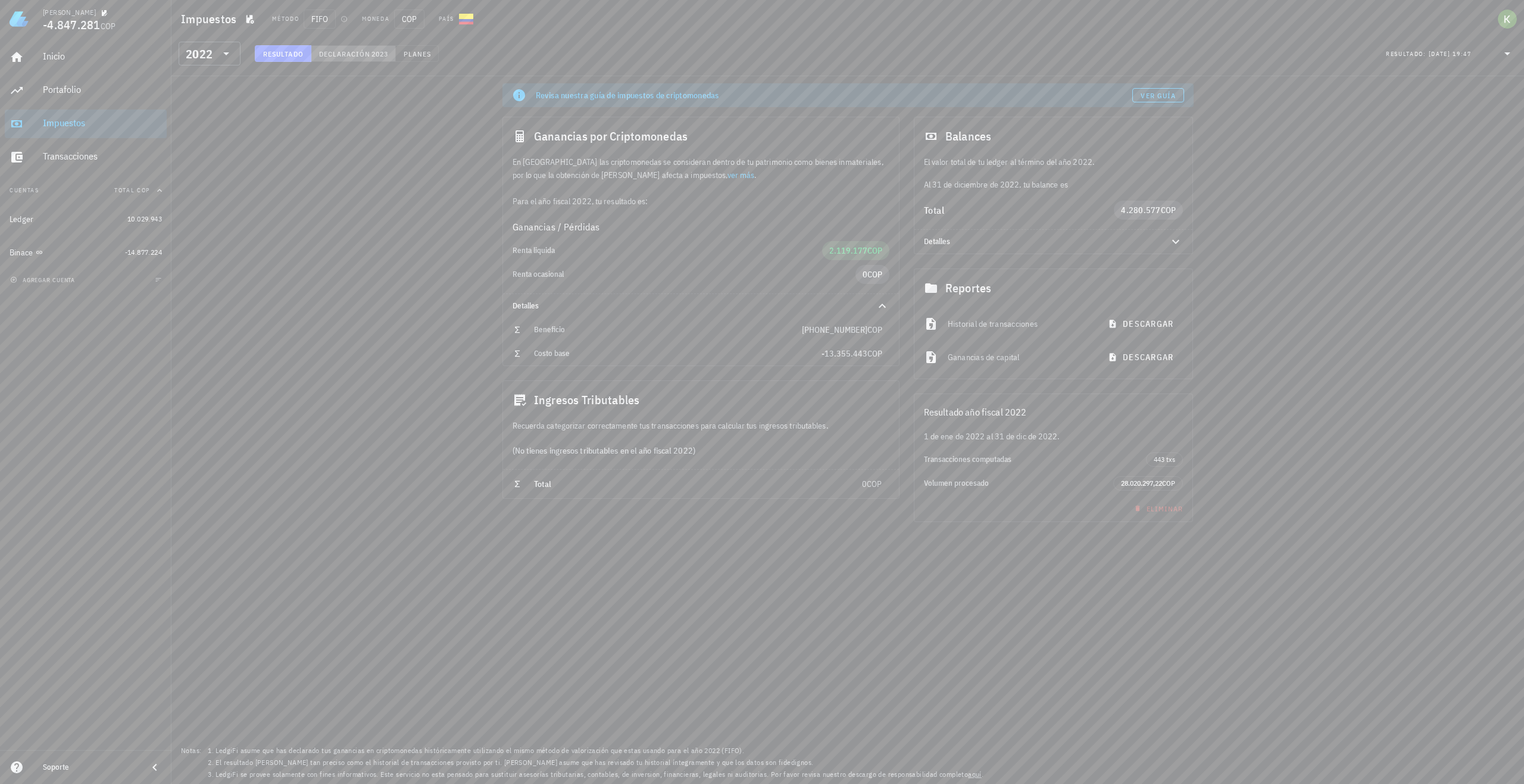
click at [331, 56] on span "Declaración" at bounding box center [345, 53] width 53 height 9
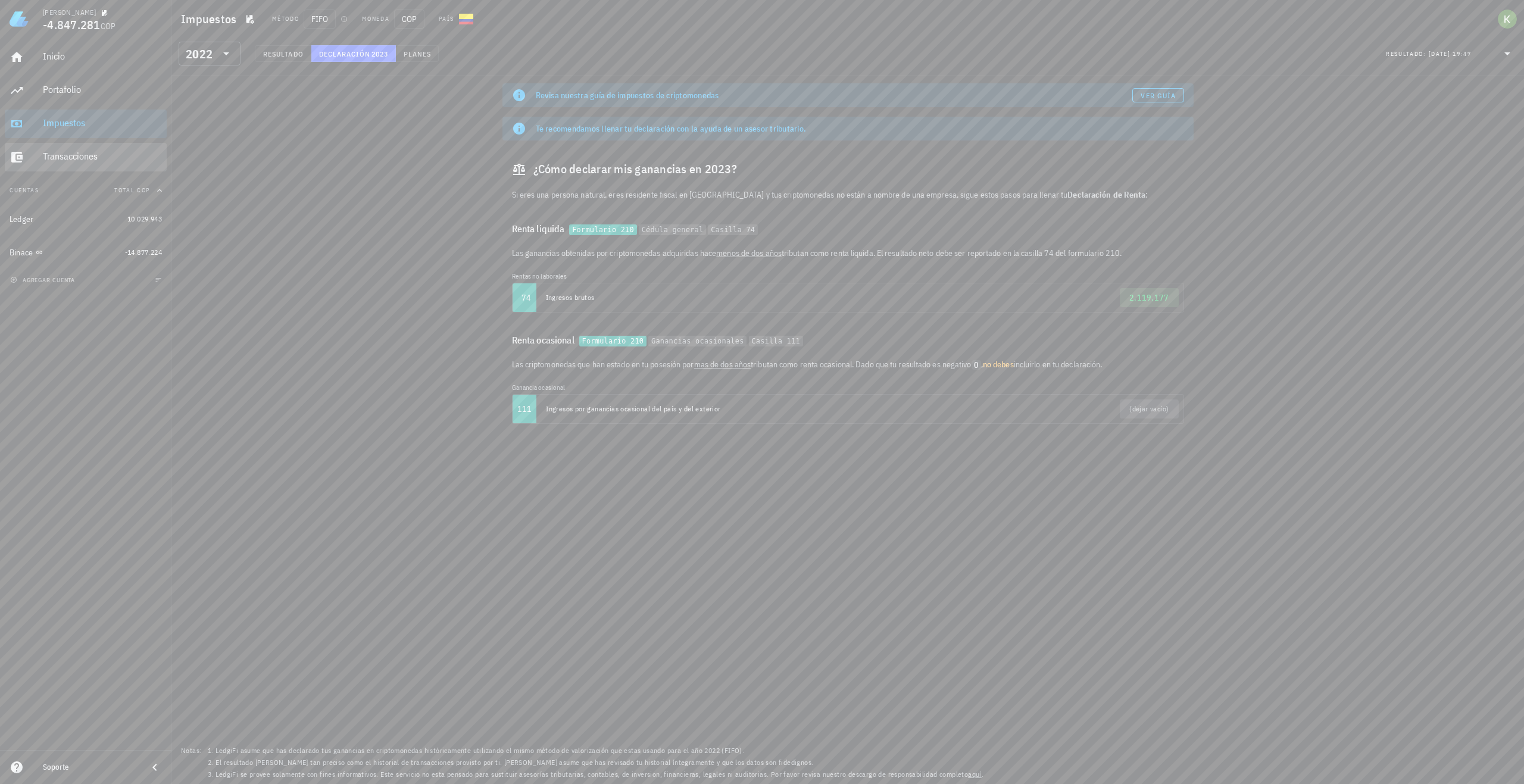
click at [106, 154] on div "Transacciones" at bounding box center [102, 157] width 119 height 11
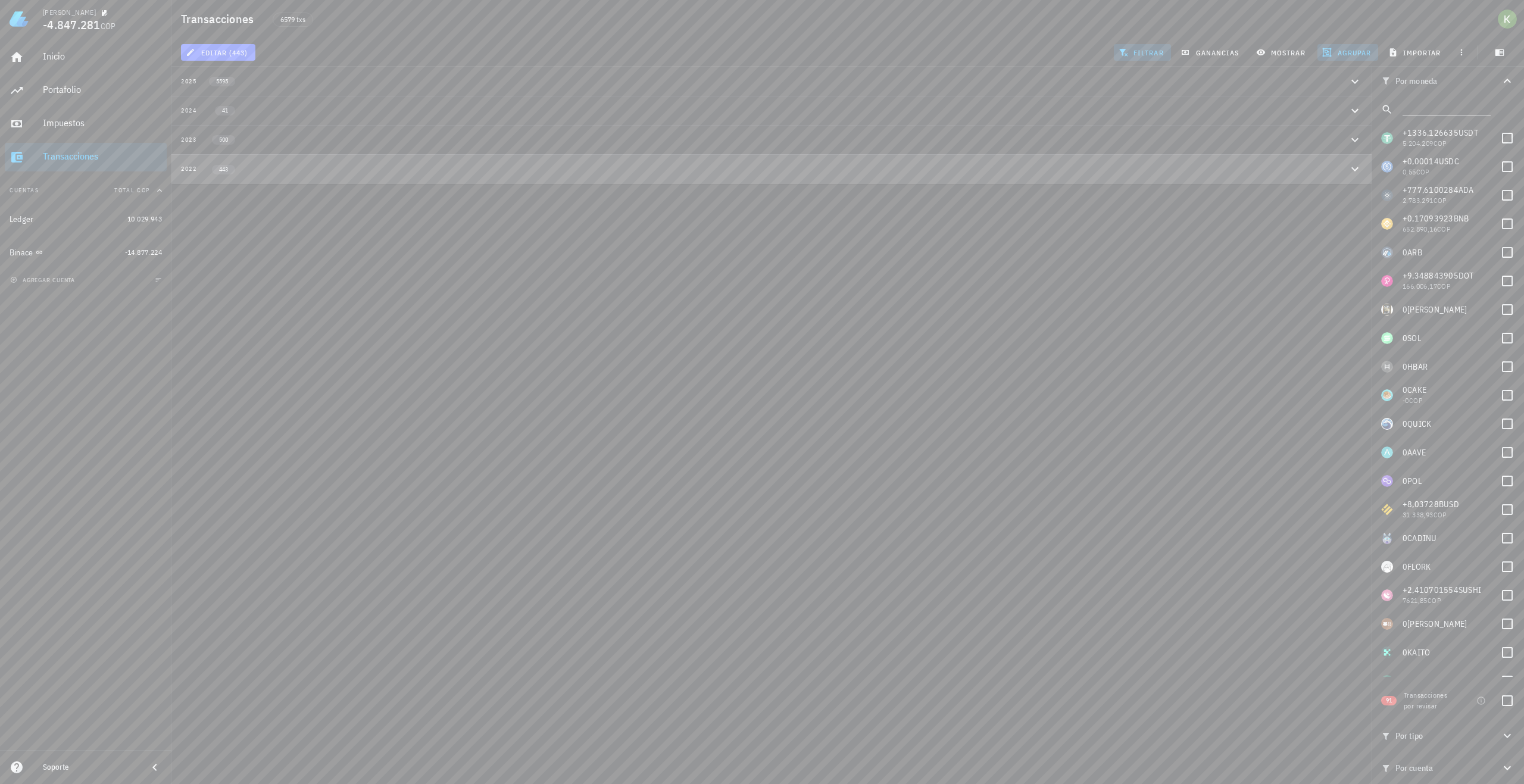
click at [938, 178] on button "2022 443" at bounding box center [771, 169] width 1200 height 29
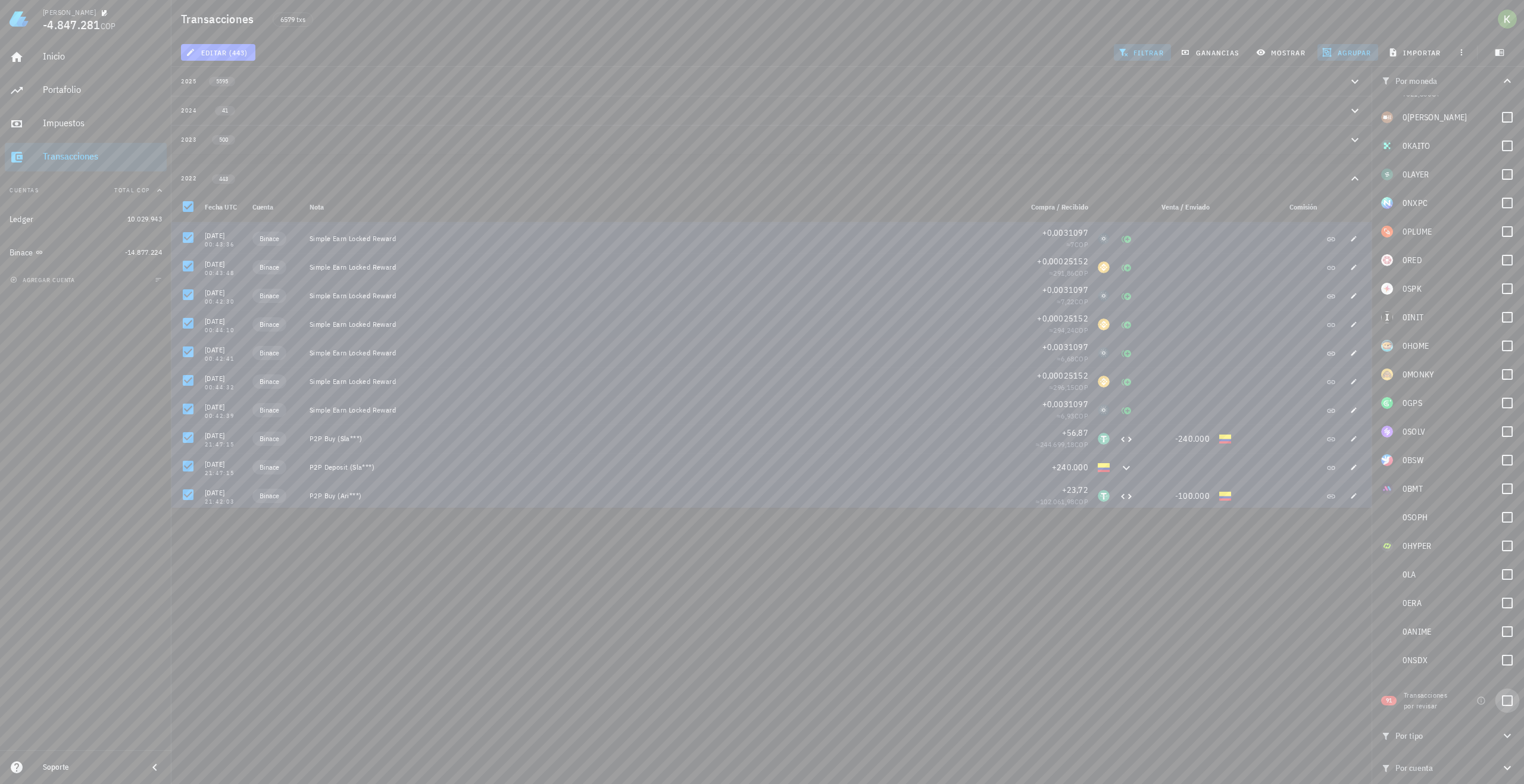
scroll to position [536, 0]
click at [1509, 698] on div at bounding box center [1507, 700] width 20 height 20
click at [1510, 699] on div at bounding box center [1507, 700] width 20 height 20
checkbox input "false"
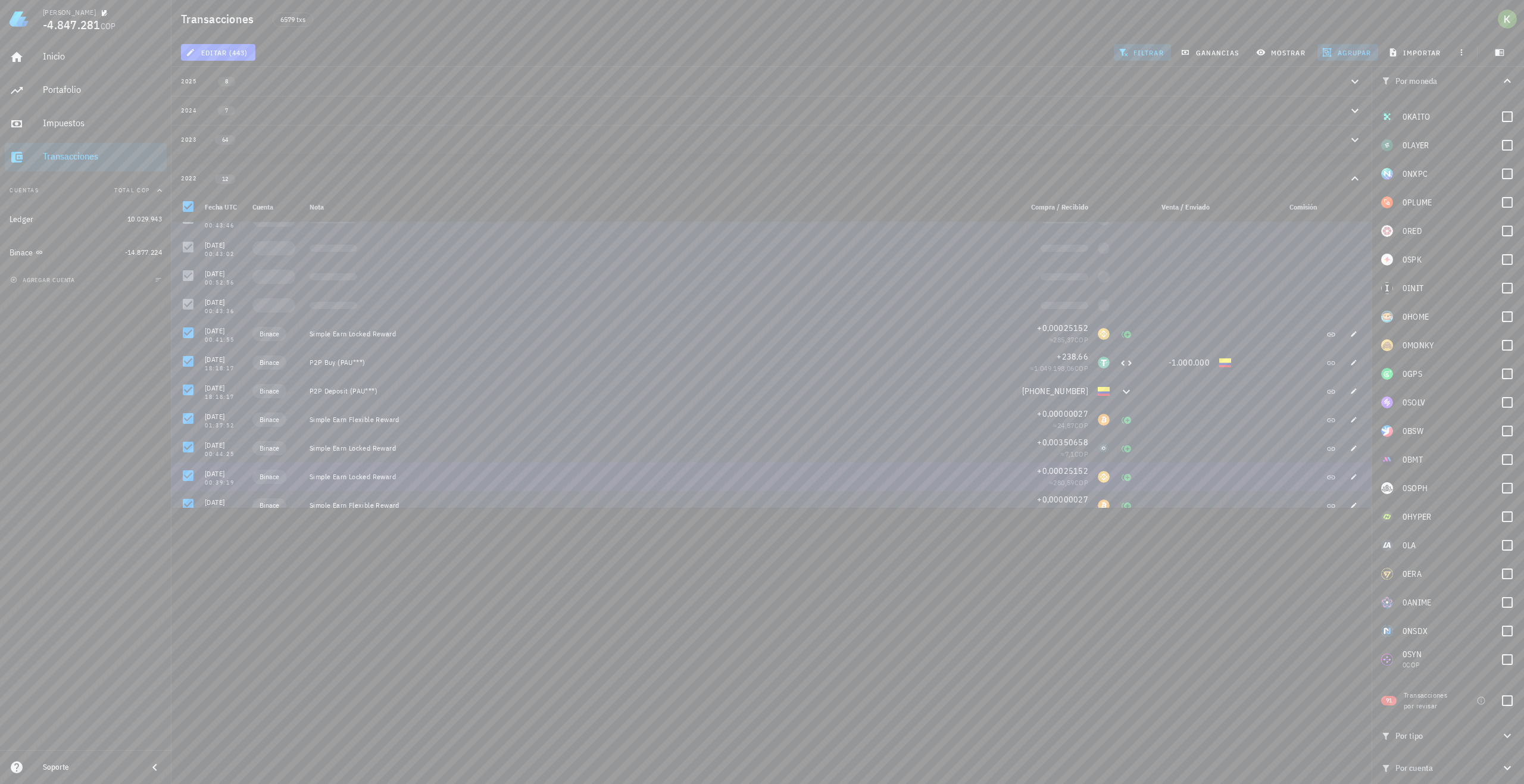
scroll to position [11121, 0]
click at [1346, 372] on span "button" at bounding box center [1354, 372] width 17 height 7
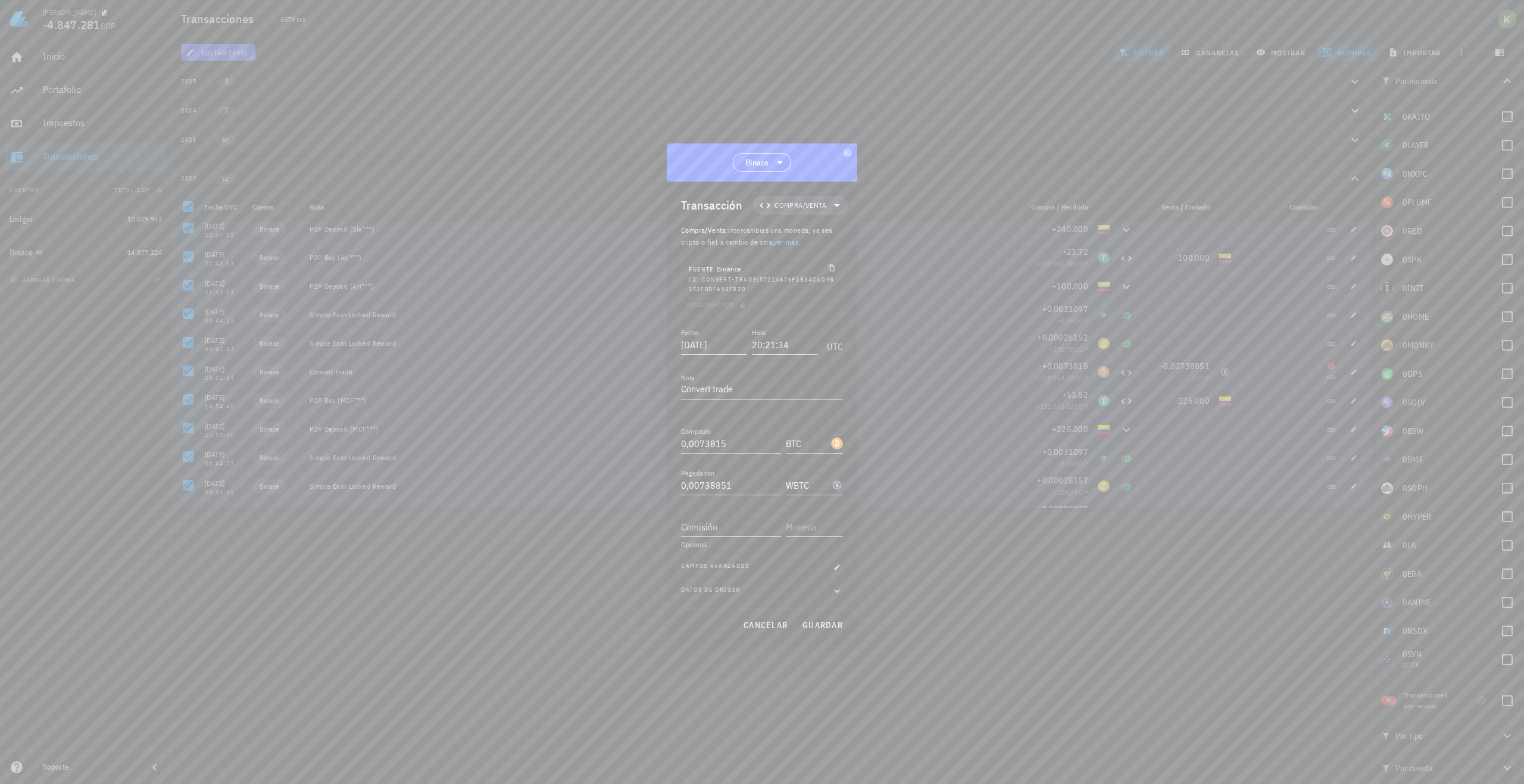
click at [793, 567] on div "Campos avanzados" at bounding box center [762, 567] width 162 height 12
click at [830, 568] on div "Campos avanzados" at bounding box center [762, 567] width 162 height 12
click at [835, 567] on icon "button" at bounding box center [837, 567] width 7 height 7
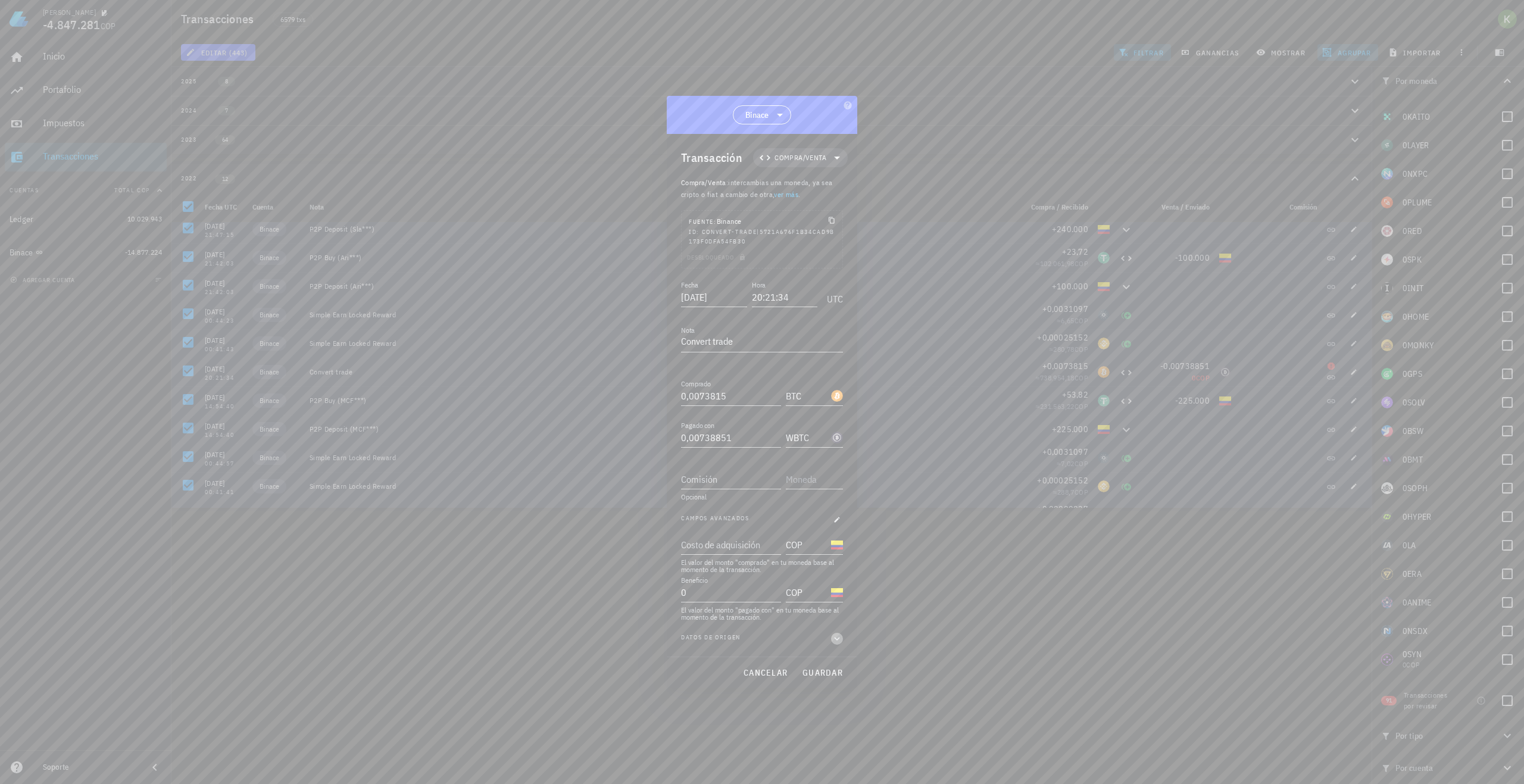
click at [841, 639] on icon "button" at bounding box center [837, 639] width 11 height 14
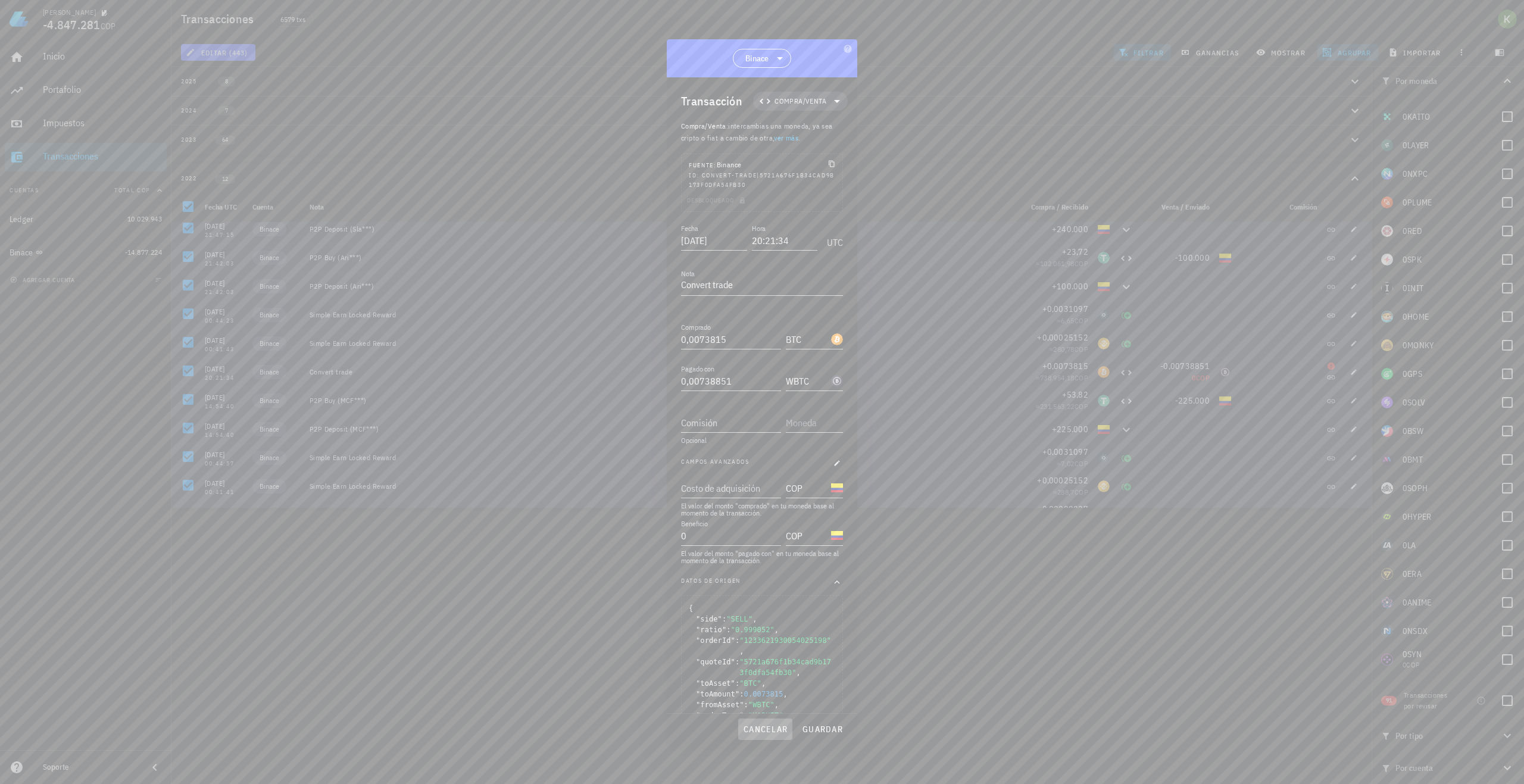
click at [764, 723] on button "cancelar" at bounding box center [765, 729] width 54 height 22
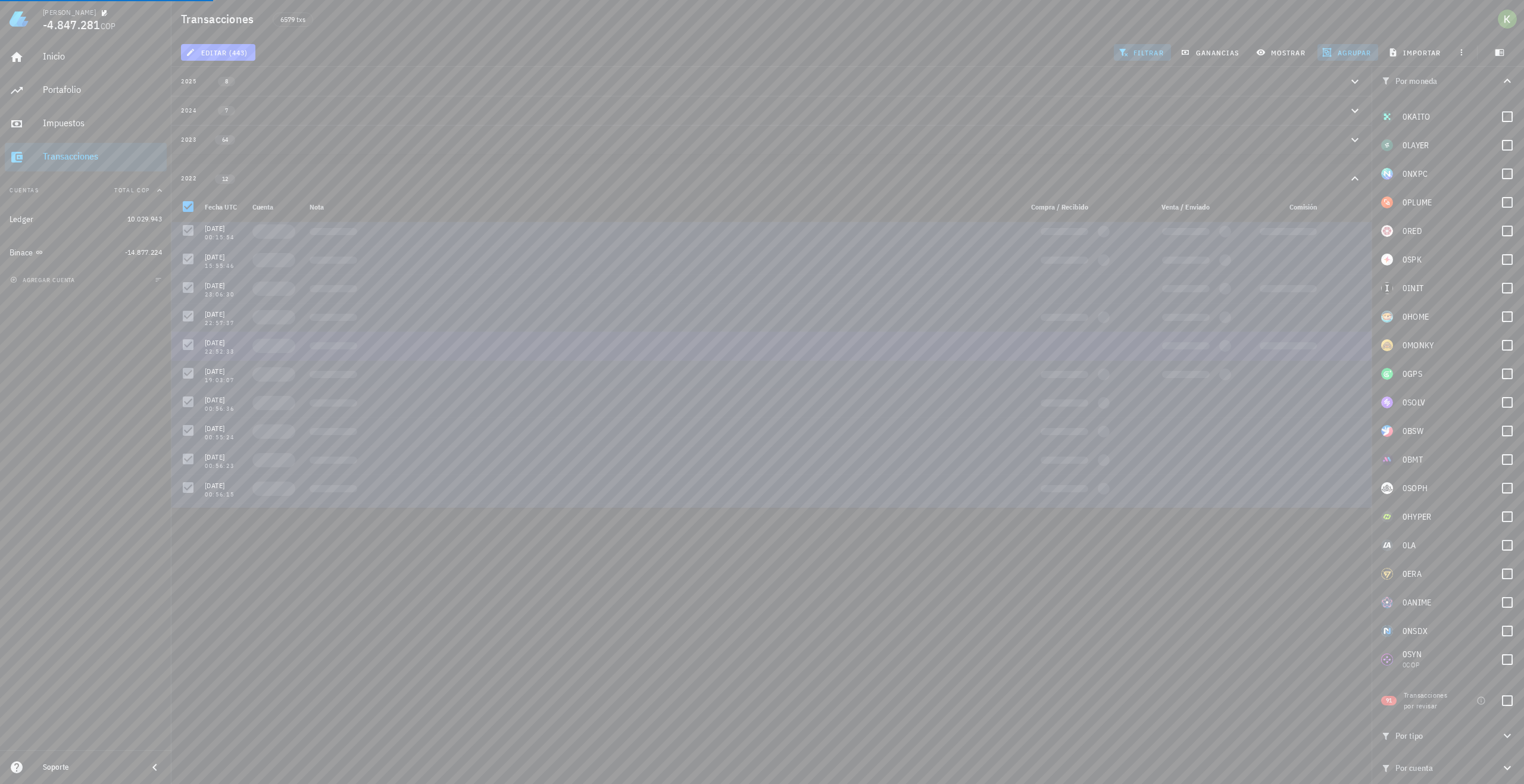
scroll to position [6538, 0]
click at [118, 123] on div "Impuestos" at bounding box center [102, 123] width 119 height 11
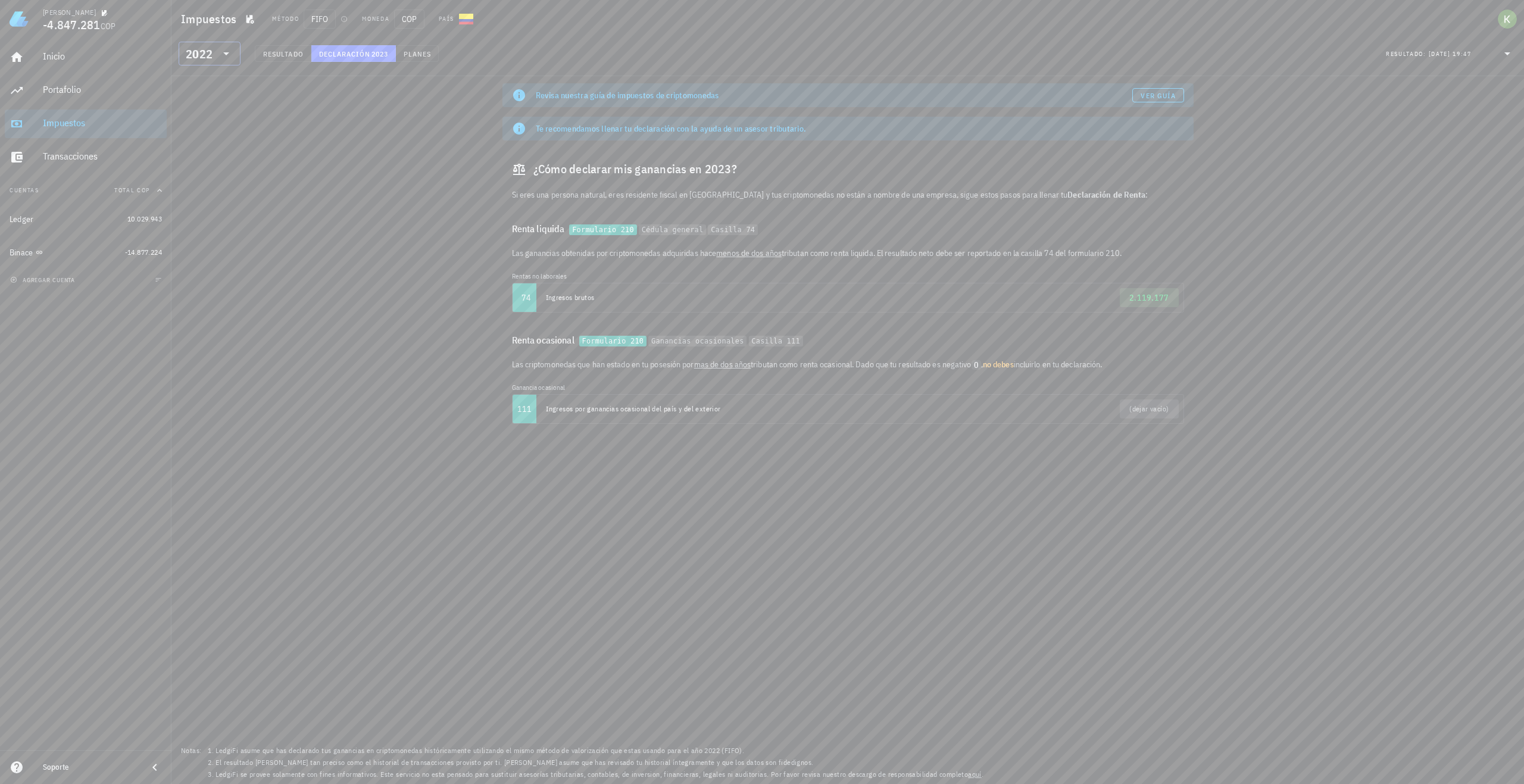
click at [201, 58] on div "2022" at bounding box center [199, 54] width 27 height 12
click at [200, 135] on div "2023" at bounding box center [209, 132] width 43 height 10
click at [292, 96] on div "Revisa nuestra guía de impuestos de criptomonedas Ver guía Te recomendamos llen…" at bounding box center [847, 430] width 1353 height 707
click at [872, 554] on div "Revisa nuestra guía de impuestos de criptomonedas Ver guía Te recomendamos llen…" at bounding box center [847, 430] width 1353 height 707
click at [265, 48] on button "Resultado" at bounding box center [283, 53] width 57 height 17
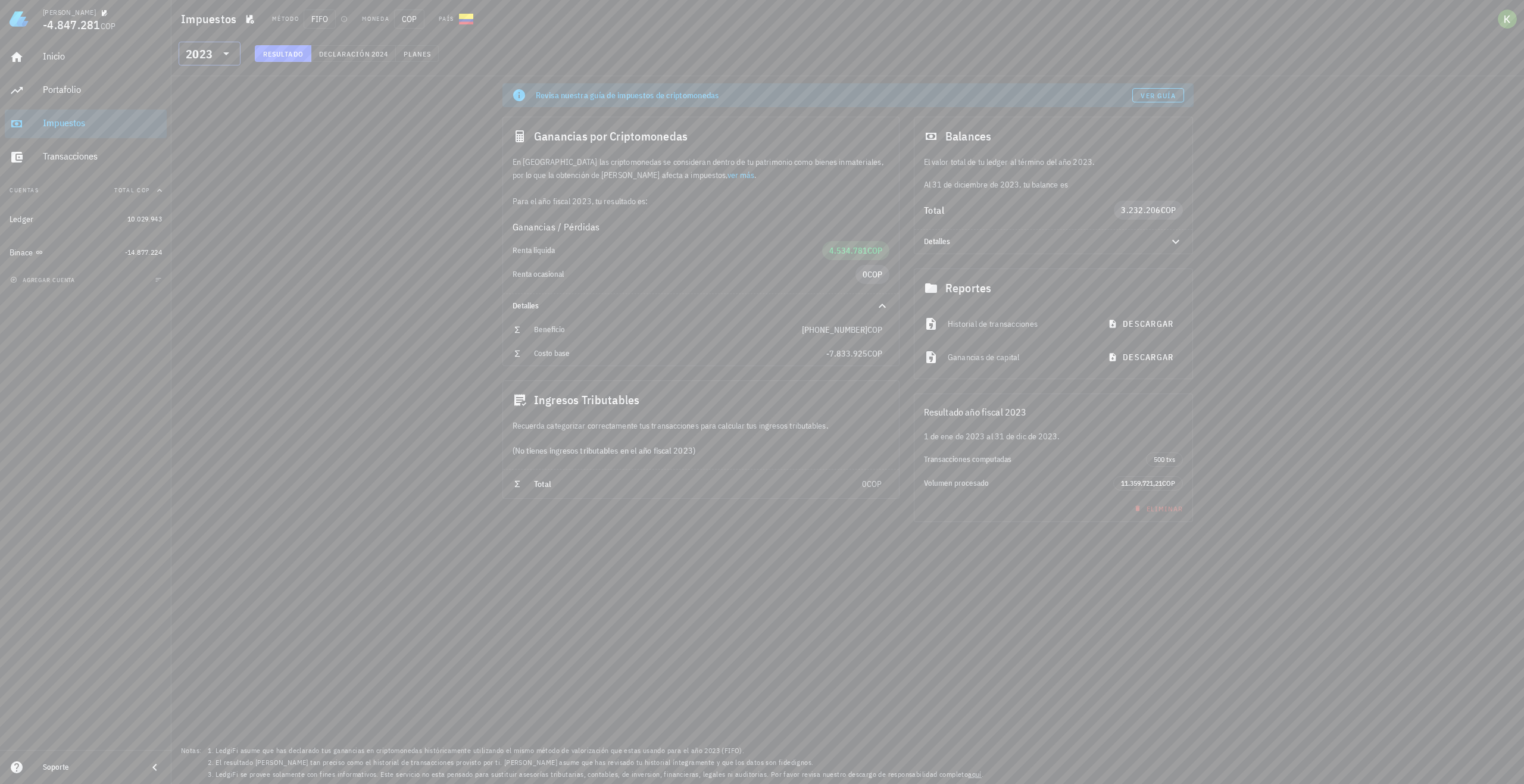
click at [232, 53] on icon at bounding box center [226, 53] width 14 height 14
click at [199, 103] on div "2024" at bounding box center [209, 108] width 43 height 19
click at [346, 53] on span "Declaración" at bounding box center [345, 53] width 53 height 9
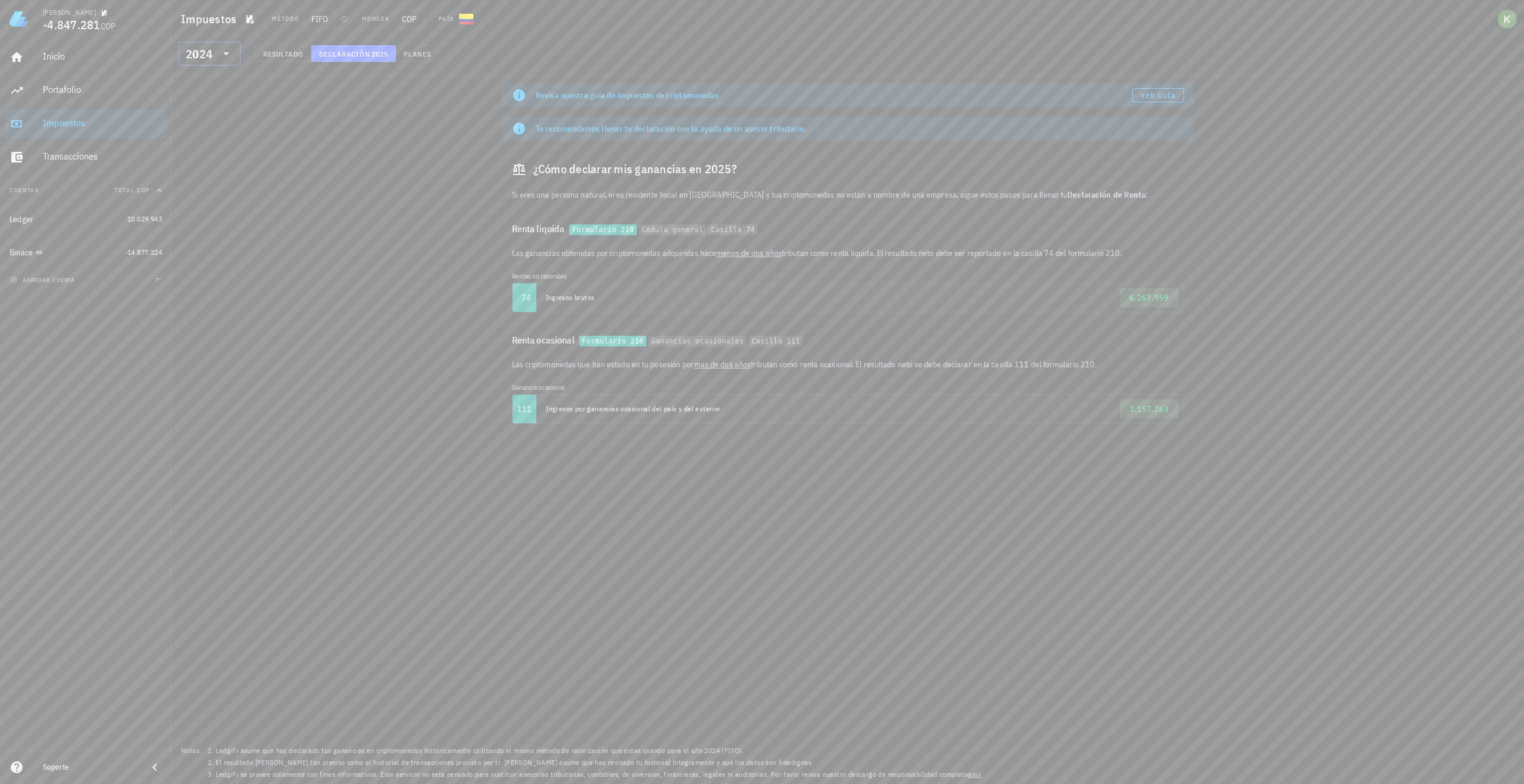
click at [233, 55] on div "​ 2024" at bounding box center [209, 53] width 62 height 24
click at [203, 124] on div "2023" at bounding box center [209, 132] width 43 height 19
click at [289, 53] on span "Resultado" at bounding box center [283, 53] width 41 height 9
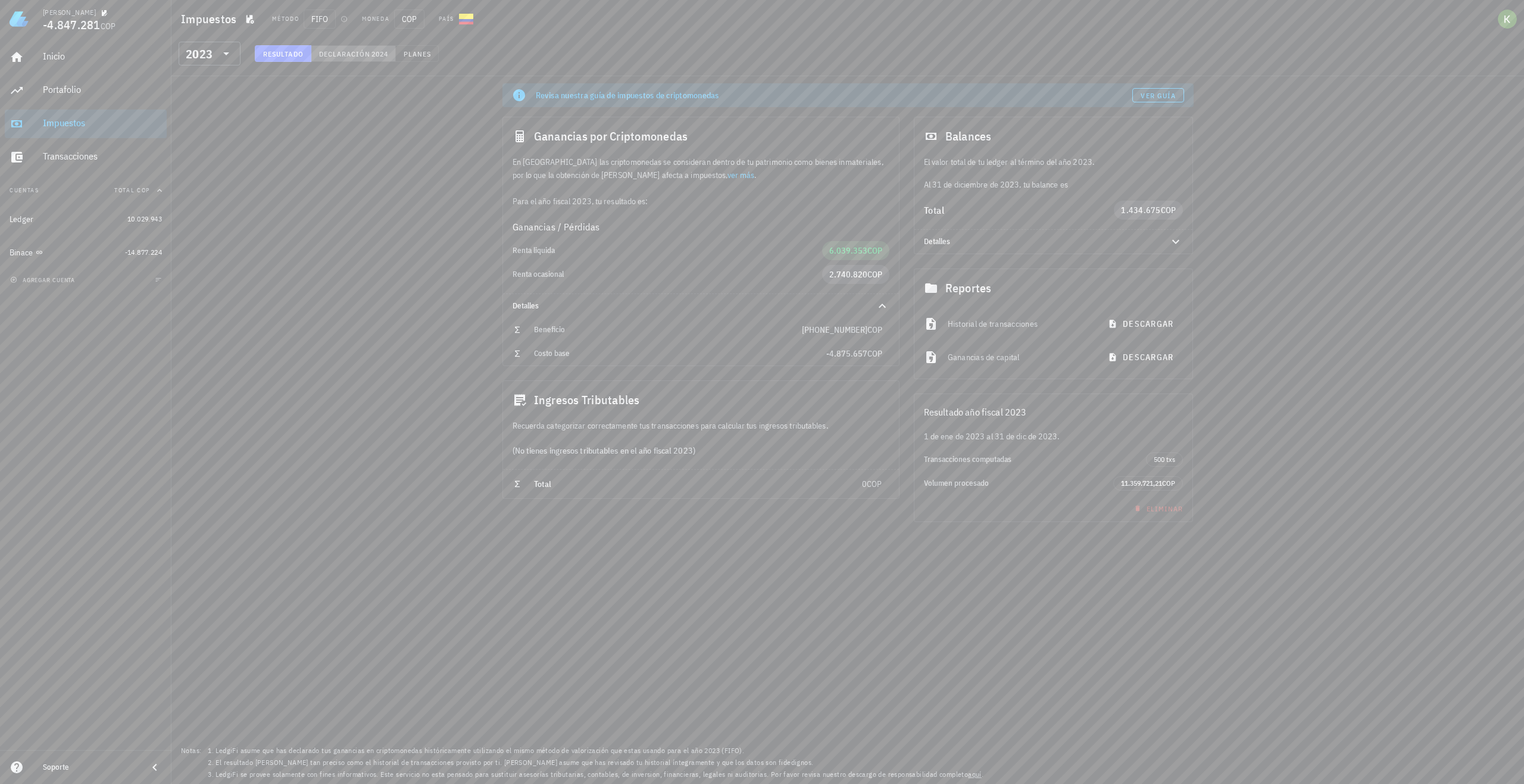
click at [334, 55] on span "Declaración" at bounding box center [345, 53] width 53 height 9
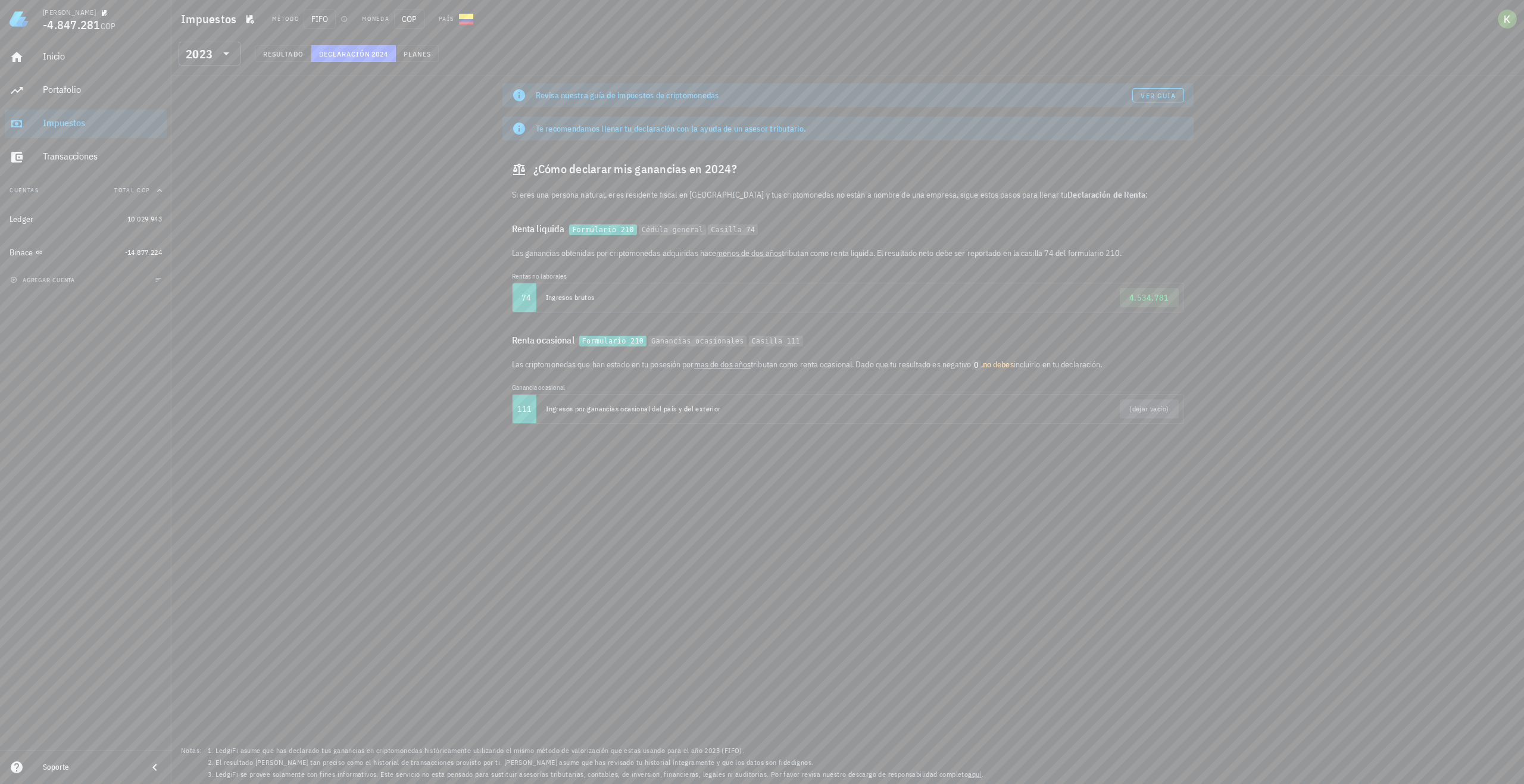
click at [314, 225] on div "Revisa nuestra guía de impuestos de criptomonedas Ver guía Te recomendamos llen…" at bounding box center [847, 430] width 1353 height 707
click at [210, 60] on div "2023" at bounding box center [199, 54] width 27 height 12
click at [208, 100] on div "2024" at bounding box center [209, 108] width 43 height 19
click at [228, 56] on icon at bounding box center [226, 53] width 14 height 14
click at [201, 133] on div "2023" at bounding box center [209, 132] width 43 height 10
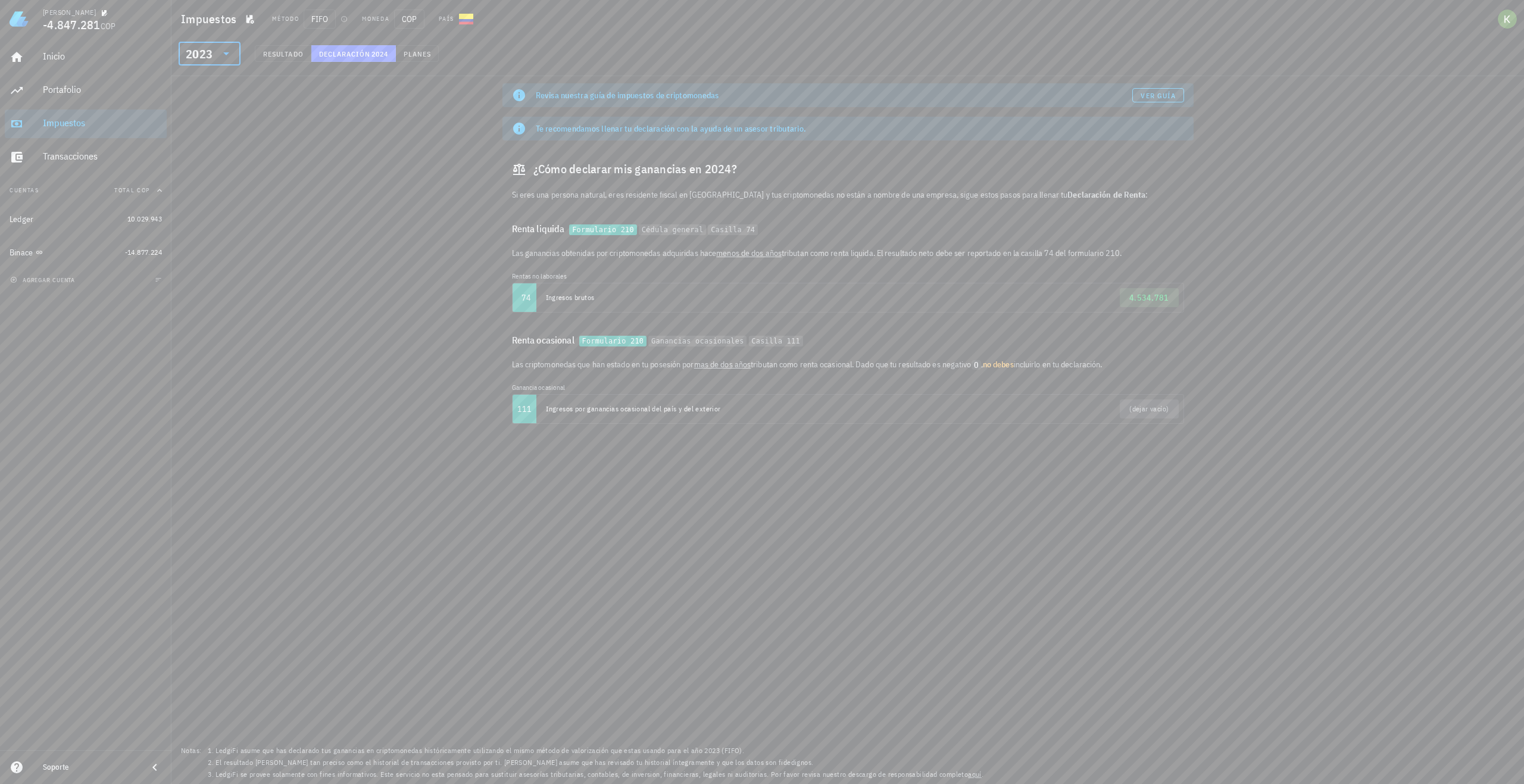
click at [202, 56] on div "2023" at bounding box center [199, 54] width 27 height 12
click at [210, 101] on div "2024" at bounding box center [209, 108] width 43 height 19
